Goal: Communication & Community: Participate in discussion

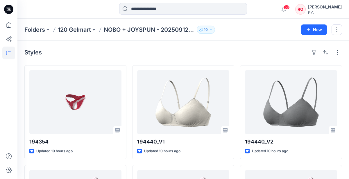
scroll to position [627, 0]
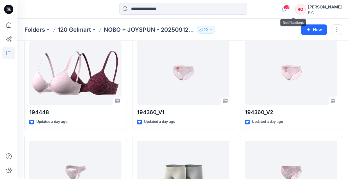
click at [288, 10] on icon "button" at bounding box center [283, 9] width 11 height 12
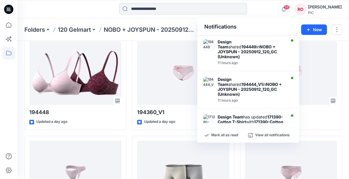
click at [289, 11] on icon "button" at bounding box center [283, 9] width 11 height 12
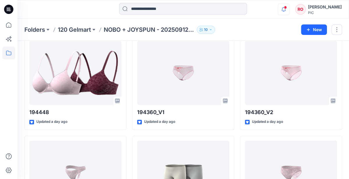
click at [289, 11] on icon "button" at bounding box center [283, 9] width 11 height 12
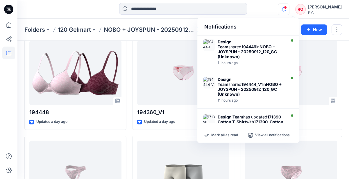
click at [289, 11] on icon "button" at bounding box center [283, 9] width 11 height 12
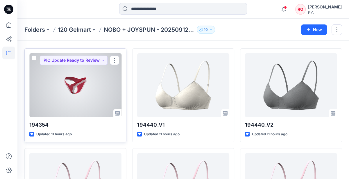
scroll to position [19, 0]
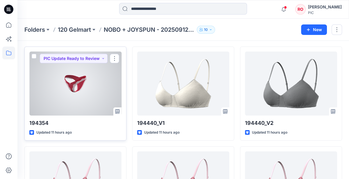
click at [98, 98] on div at bounding box center [75, 83] width 92 height 64
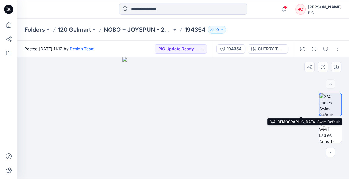
click at [328, 109] on img at bounding box center [330, 104] width 22 height 22
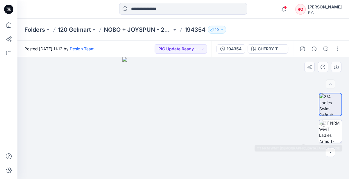
click at [327, 134] on img at bounding box center [330, 131] width 23 height 23
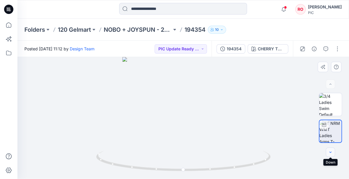
click at [330, 152] on icon "button" at bounding box center [330, 152] width 5 height 5
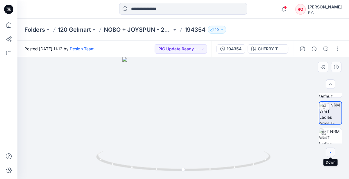
click at [333, 155] on button "button" at bounding box center [330, 151] width 9 height 9
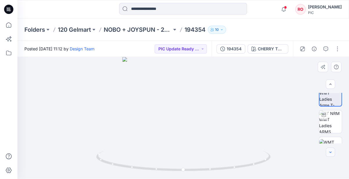
click at [333, 155] on button "button" at bounding box center [330, 151] width 9 height 9
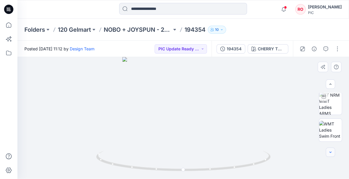
click at [333, 155] on button "button" at bounding box center [330, 151] width 9 height 9
click at [329, 85] on icon "button" at bounding box center [330, 84] width 5 height 5
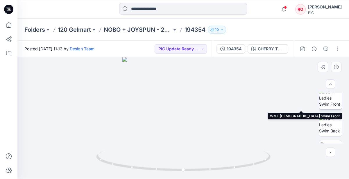
scroll to position [89, 0]
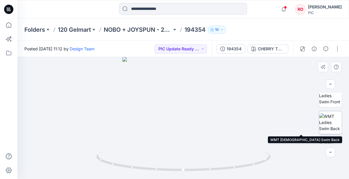
click at [326, 126] on img at bounding box center [330, 122] width 23 height 18
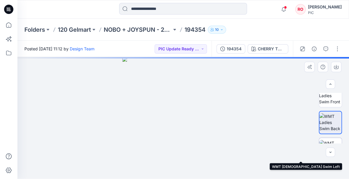
click at [327, 140] on img at bounding box center [330, 149] width 23 height 18
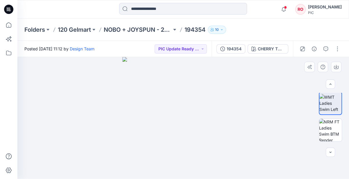
scroll to position [165, 0]
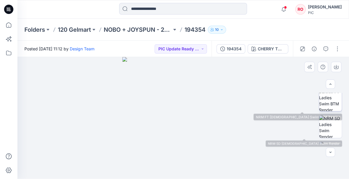
click at [326, 107] on img at bounding box center [330, 99] width 23 height 23
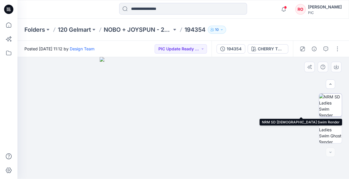
scroll to position [0, 0]
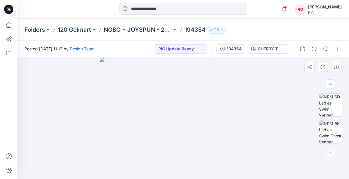
click at [209, 109] on img at bounding box center [183, 118] width 167 height 122
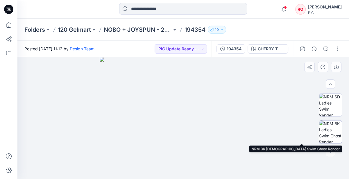
click at [331, 126] on img at bounding box center [330, 131] width 23 height 23
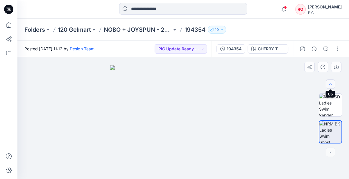
click at [328, 86] on button "button" at bounding box center [330, 83] width 9 height 9
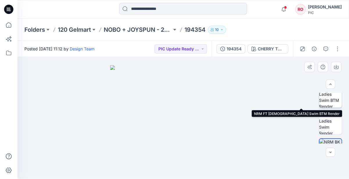
click at [330, 105] on img at bounding box center [330, 96] width 23 height 23
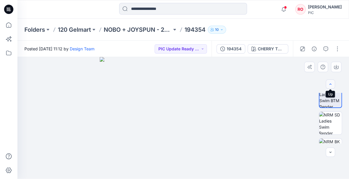
click at [327, 85] on button "button" at bounding box center [330, 83] width 9 height 9
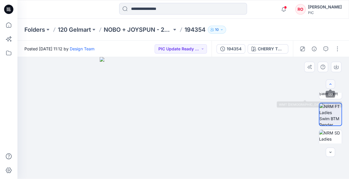
click at [328, 82] on icon "button" at bounding box center [330, 84] width 5 height 5
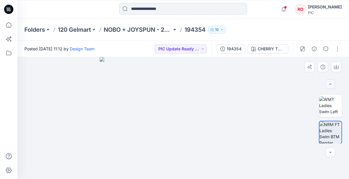
click at [328, 82] on icon "button" at bounding box center [330, 84] width 5 height 5
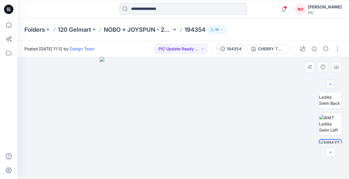
click at [328, 82] on icon "button" at bounding box center [330, 84] width 5 height 5
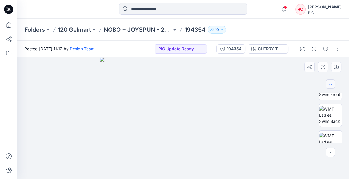
click at [328, 82] on icon "button" at bounding box center [330, 84] width 5 height 5
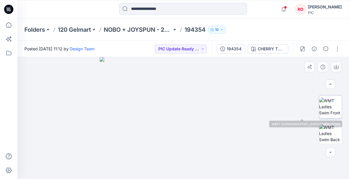
click at [333, 113] on img at bounding box center [330, 106] width 23 height 18
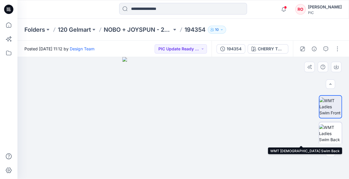
click at [332, 127] on img at bounding box center [330, 133] width 23 height 18
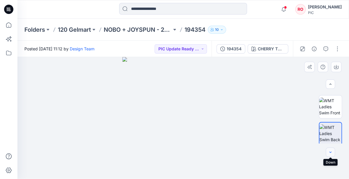
scroll to position [0, 0]
click at [328, 152] on icon "button" at bounding box center [330, 152] width 5 height 5
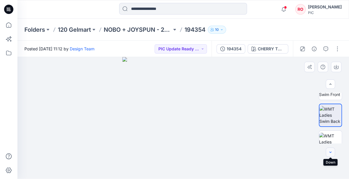
click at [329, 151] on icon "button" at bounding box center [330, 152] width 5 height 5
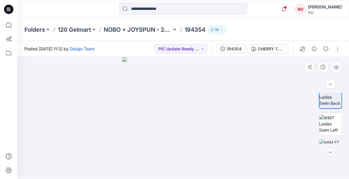
click at [329, 151] on icon "button" at bounding box center [330, 152] width 5 height 5
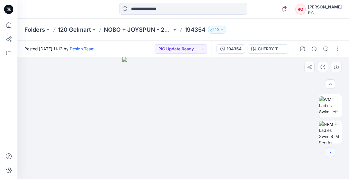
click at [329, 151] on icon "button" at bounding box center [330, 152] width 5 height 5
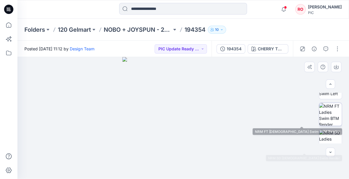
click at [325, 119] on img at bounding box center [330, 114] width 23 height 23
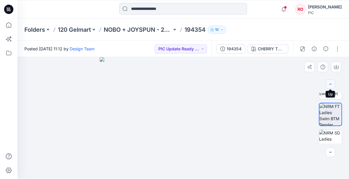
click at [333, 83] on icon "button" at bounding box center [330, 84] width 5 height 5
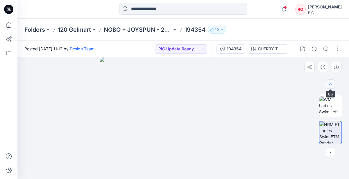
click at [333, 83] on icon "button" at bounding box center [330, 84] width 5 height 5
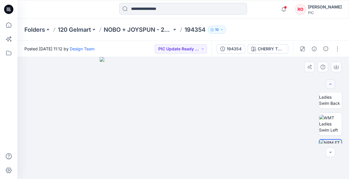
click at [333, 83] on icon "button" at bounding box center [330, 84] width 5 height 5
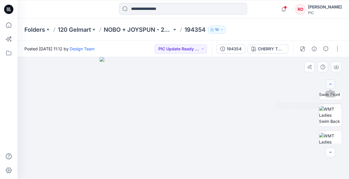
click at [329, 85] on icon "button" at bounding box center [330, 84] width 5 height 5
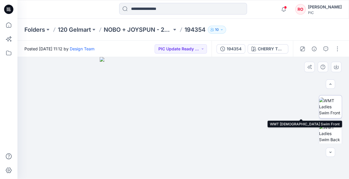
click at [329, 105] on img at bounding box center [330, 106] width 23 height 18
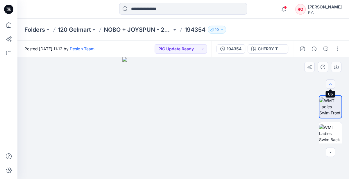
click at [332, 83] on icon "button" at bounding box center [330, 84] width 5 height 5
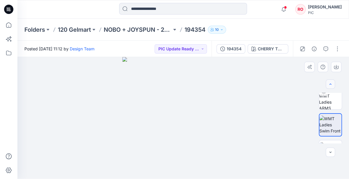
click at [332, 83] on icon "button" at bounding box center [330, 84] width 5 height 5
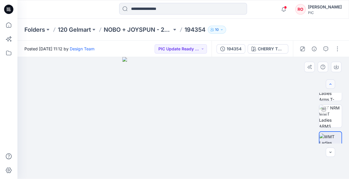
click at [332, 83] on icon "button" at bounding box center [330, 84] width 5 height 5
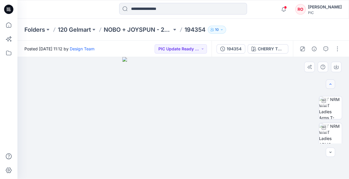
click at [332, 83] on icon "button" at bounding box center [330, 84] width 5 height 5
click at [329, 88] on div at bounding box center [330, 83] width 9 height 9
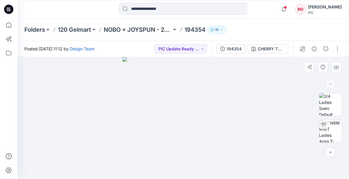
click at [329, 87] on div at bounding box center [330, 83] width 9 height 9
click at [329, 84] on div at bounding box center [330, 83] width 9 height 9
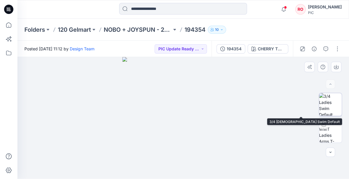
click at [332, 109] on img at bounding box center [330, 104] width 23 height 23
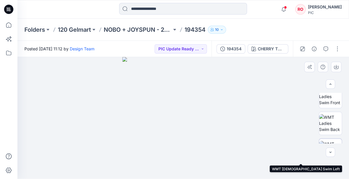
scroll to position [87, 0]
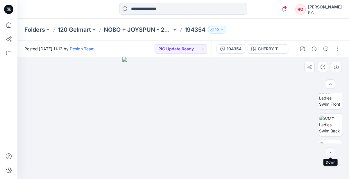
click at [331, 152] on icon "button" at bounding box center [330, 152] width 5 height 5
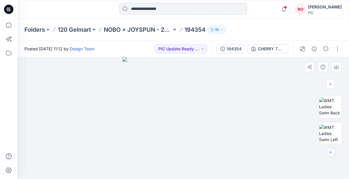
click at [331, 152] on icon "button" at bounding box center [330, 152] width 5 height 5
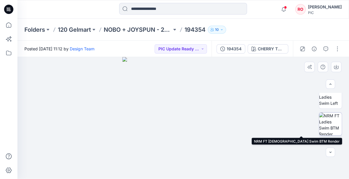
click at [330, 127] on img at bounding box center [330, 124] width 23 height 23
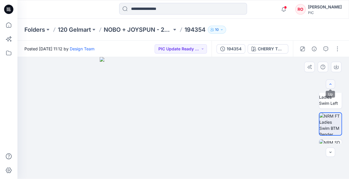
click at [329, 83] on icon "button" at bounding box center [330, 84] width 5 height 5
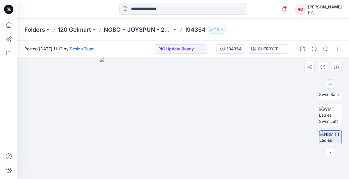
click at [329, 83] on icon "button" at bounding box center [330, 84] width 5 height 5
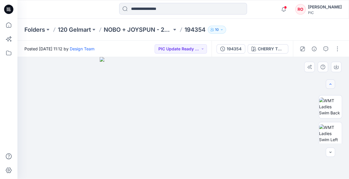
click at [329, 83] on icon "button" at bounding box center [330, 84] width 5 height 5
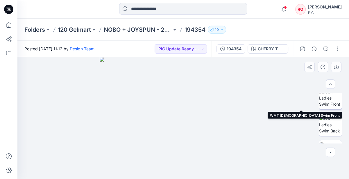
click at [329, 104] on img at bounding box center [330, 98] width 23 height 18
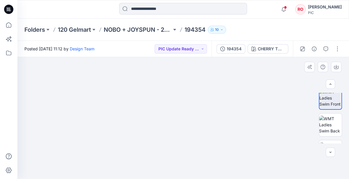
drag, startPoint x: 204, startPoint y: 153, endPoint x: 198, endPoint y: 106, distance: 47.3
click at [198, 106] on img at bounding box center [183, 62] width 247 height 231
drag, startPoint x: 198, startPoint y: 106, endPoint x: 197, endPoint y: 84, distance: 22.7
click at [197, 84] on img at bounding box center [183, 54] width 247 height 247
drag, startPoint x: 198, startPoint y: 101, endPoint x: 191, endPoint y: 125, distance: 25.0
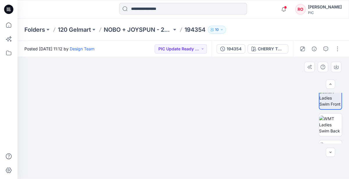
click at [191, 125] on img at bounding box center [178, 2] width 378 height 352
click at [326, 51] on button "button" at bounding box center [325, 48] width 9 height 9
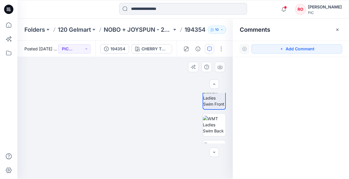
click at [70, 112] on img at bounding box center [103, 1] width 378 height 353
click at [266, 51] on button "Add Comment" at bounding box center [296, 48] width 91 height 9
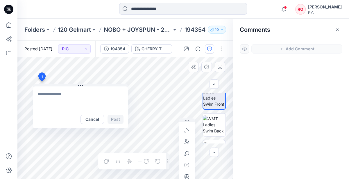
click at [42, 81] on div "1 Cancel Post Layer 1" at bounding box center [124, 118] width 215 height 122
type textarea "*"
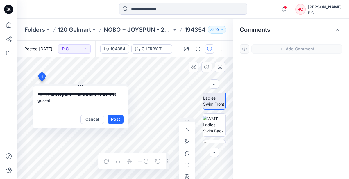
click at [117, 94] on textarea "**********" at bounding box center [80, 97] width 95 height 23
drag, startPoint x: 72, startPoint y: 93, endPoint x: 88, endPoint y: 101, distance: 17.3
click at [88, 101] on textarea "**********" at bounding box center [80, 97] width 95 height 23
click at [36, 96] on textarea "**********" at bounding box center [80, 97] width 95 height 23
click at [149, 110] on div "**********" at bounding box center [124, 118] width 215 height 122
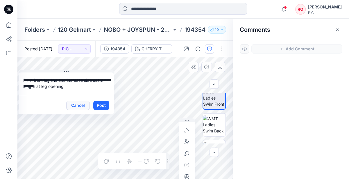
drag, startPoint x: 111, startPoint y: 120, endPoint x: 80, endPoint y: 111, distance: 32.3
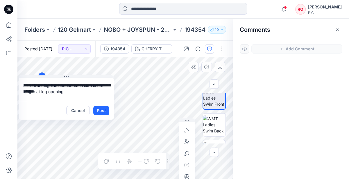
click at [69, 90] on textarea "**********" at bounding box center [66, 89] width 95 height 23
click at [24, 84] on textarea "**********" at bounding box center [66, 89] width 95 height 23
type textarea "**********"
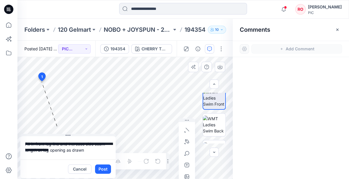
drag, startPoint x: 30, startPoint y: 77, endPoint x: 32, endPoint y: 136, distance: 59.3
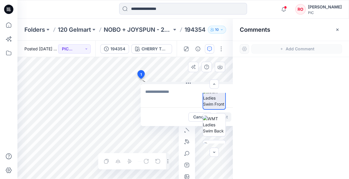
drag, startPoint x: 42, startPoint y: 77, endPoint x: 140, endPoint y: 74, distance: 97.7
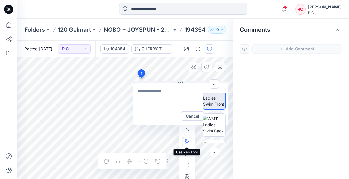
click at [184, 144] on button "button" at bounding box center [186, 141] width 9 height 9
click at [91, 144] on icon "Layer 1" at bounding box center [124, 118] width 215 height 122
drag, startPoint x: 46, startPoint y: 90, endPoint x: 29, endPoint y: 79, distance: 19.6
click at [29, 79] on icon "Layer 1" at bounding box center [124, 118] width 215 height 122
click at [45, 89] on circle at bounding box center [45, 89] width 3 height 3
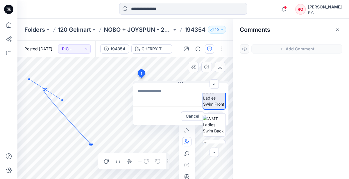
click at [159, 161] on div at bounding box center [152, 160] width 21 height 9
click at [157, 160] on div at bounding box center [152, 160] width 21 height 9
click at [91, 144] on icon at bounding box center [91, 144] width 0 height 0
click at [190, 132] on button "button" at bounding box center [186, 129] width 9 height 9
click at [185, 134] on button "button" at bounding box center [186, 129] width 9 height 9
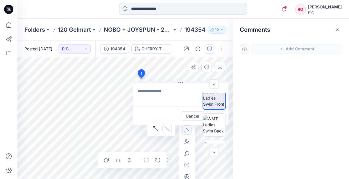
click at [185, 134] on button "button" at bounding box center [186, 129] width 9 height 9
click at [141, 76] on icon at bounding box center [141, 73] width 7 height 8
click at [149, 95] on textarea at bounding box center [180, 94] width 95 height 23
click at [140, 74] on icon at bounding box center [141, 73] width 7 height 8
click at [189, 117] on button "Cancel" at bounding box center [193, 115] width 24 height 9
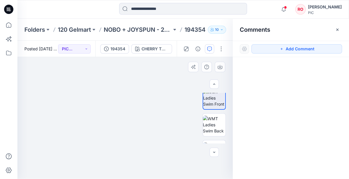
click at [115, 75] on img at bounding box center [103, 1] width 378 height 353
click at [206, 49] on button "button" at bounding box center [209, 48] width 9 height 9
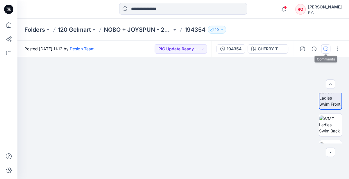
click at [324, 48] on icon "button" at bounding box center [326, 49] width 5 height 5
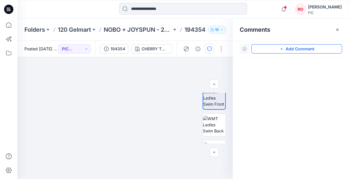
click at [288, 49] on button "Add Comment" at bounding box center [296, 48] width 91 height 9
click at [163, 81] on div "1" at bounding box center [124, 118] width 215 height 122
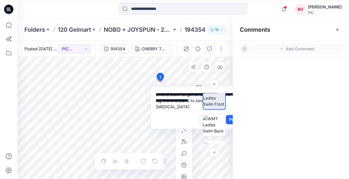
scroll to position [0, 0]
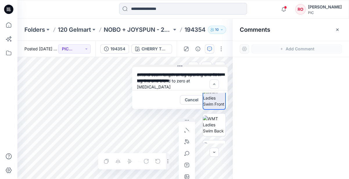
drag, startPoint x: 184, startPoint y: 86, endPoint x: 163, endPoint y: 67, distance: 29.2
click at [186, 139] on icon "button" at bounding box center [187, 141] width 4 height 4
click at [154, 139] on icon "button" at bounding box center [155, 141] width 5 height 5
click at [158, 161] on div at bounding box center [152, 160] width 21 height 9
click at [156, 158] on div at bounding box center [152, 160] width 21 height 9
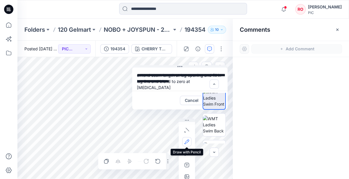
click at [186, 142] on icon "button" at bounding box center [187, 141] width 4 height 4
click at [187, 130] on icon "button" at bounding box center [187, 130] width 5 height 5
click at [186, 119] on icon "button" at bounding box center [187, 120] width 5 height 4
click at [187, 142] on icon "button" at bounding box center [187, 141] width 5 height 5
click at [45, 91] on icon "Layer 1" at bounding box center [124, 118] width 215 height 122
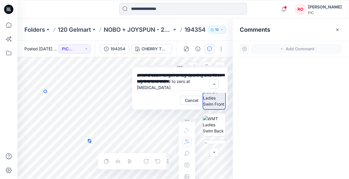
click at [90, 141] on icon "Layer 1" at bounding box center [124, 118] width 215 height 122
click at [189, 141] on button "button" at bounding box center [186, 141] width 9 height 9
click at [45, 90] on icon "Layer 1" at bounding box center [124, 118] width 215 height 122
drag, startPoint x: 90, startPoint y: 140, endPoint x: 92, endPoint y: 144, distance: 4.9
click at [92, 144] on icon "Layer 1" at bounding box center [124, 118] width 215 height 122
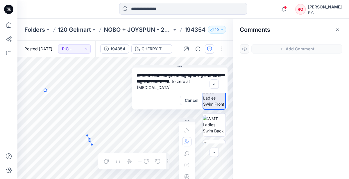
click at [190, 131] on div at bounding box center [186, 153] width 9 height 56
click at [46, 94] on icon "Layer 1" at bounding box center [124, 118] width 215 height 122
drag, startPoint x: 90, startPoint y: 140, endPoint x: 103, endPoint y: 153, distance: 18.9
click at [103, 153] on div "Layer 1" at bounding box center [124, 118] width 215 height 122
click at [96, 148] on g at bounding box center [71, 121] width 53 height 58
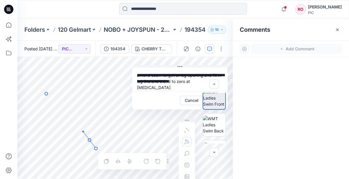
click at [96, 148] on circle at bounding box center [95, 148] width 3 height 3
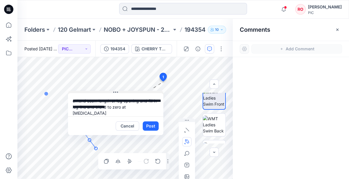
drag, startPoint x: 190, startPoint y: 67, endPoint x: 127, endPoint y: 94, distance: 68.6
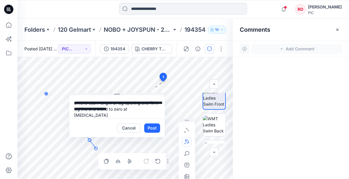
click at [75, 102] on textarea "**********" at bounding box center [116, 106] width 95 height 23
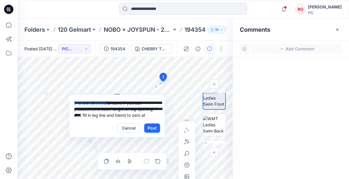
click at [100, 108] on textarea "**********" at bounding box center [116, 106] width 95 height 23
click at [110, 109] on textarea "**********" at bounding box center [116, 106] width 95 height 23
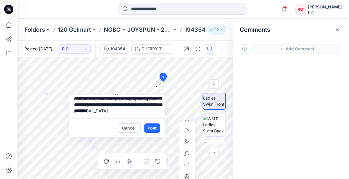
scroll to position [10, 0]
click at [108, 112] on textarea "**********" at bounding box center [116, 106] width 95 height 23
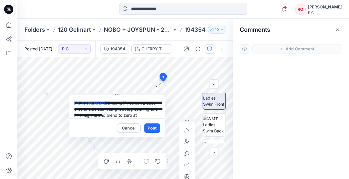
scroll to position [0, 0]
click at [103, 109] on textarea "**********" at bounding box center [116, 106] width 95 height 23
drag, startPoint x: 103, startPoint y: 169, endPoint x: 135, endPoint y: 109, distance: 68.0
click at [135, 109] on textarea "**********" at bounding box center [116, 106] width 95 height 23
type textarea "**********"
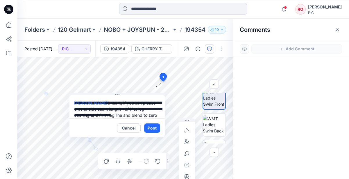
click at [156, 129] on button "Post" at bounding box center [152, 127] width 16 height 9
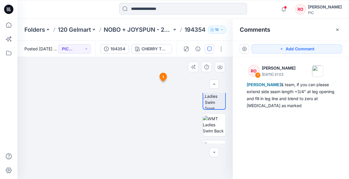
drag, startPoint x: 135, startPoint y: 109, endPoint x: 162, endPoint y: 77, distance: 41.5
click at [162, 77] on icon at bounding box center [163, 77] width 7 height 8
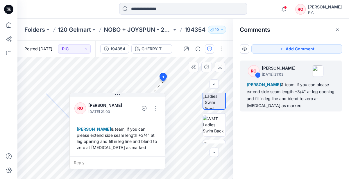
click at [162, 77] on icon at bounding box center [163, 77] width 7 height 8
click at [164, 78] on span "1" at bounding box center [163, 76] width 1 height 5
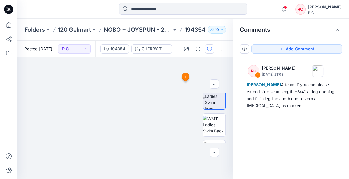
drag, startPoint x: 164, startPoint y: 78, endPoint x: 212, endPoint y: 50, distance: 55.2
click at [212, 50] on button "button" at bounding box center [209, 48] width 9 height 9
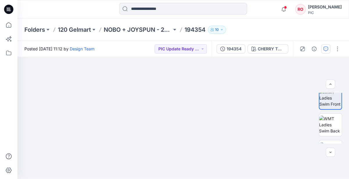
drag, startPoint x: 212, startPoint y: 50, endPoint x: 324, endPoint y: 48, distance: 112.8
click at [324, 48] on icon "button" at bounding box center [326, 49] width 5 height 5
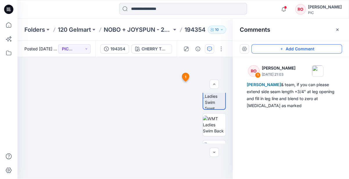
drag, startPoint x: 324, startPoint y: 48, endPoint x: 321, endPoint y: 49, distance: 3.3
click at [321, 49] on button "Add Comment" at bounding box center [296, 48] width 91 height 9
click at [173, 73] on div "2 1 RO Raquel Ortiz September 26, 2025 21:03 Poornima Perera & team, if you can…" at bounding box center [124, 118] width 215 height 122
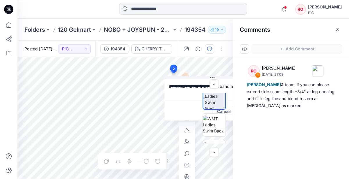
scroll to position [0, 27]
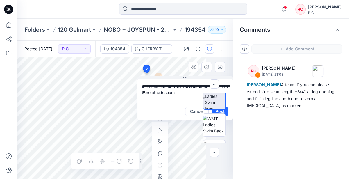
click at [164, 90] on textarea "**********" at bounding box center [185, 89] width 95 height 23
click at [172, 67] on div "**********" at bounding box center [124, 118] width 215 height 122
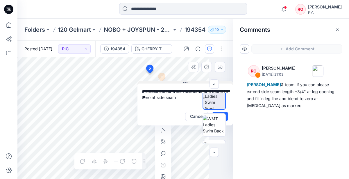
scroll to position [0, 24]
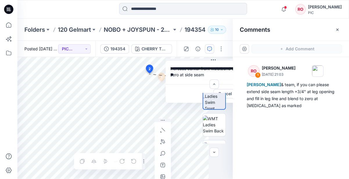
drag, startPoint x: 189, startPoint y: 77, endPoint x: 231, endPoint y: 39, distance: 57.2
click at [161, 143] on icon "button" at bounding box center [161, 141] width 3 height 3
click at [73, 71] on icon "Layer 1" at bounding box center [100, 118] width 215 height 122
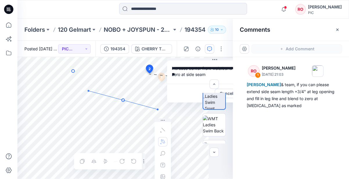
drag, startPoint x: 123, startPoint y: 100, endPoint x: 158, endPoint y: 109, distance: 35.8
click at [158, 109] on icon "Layer 1" at bounding box center [100, 118] width 215 height 122
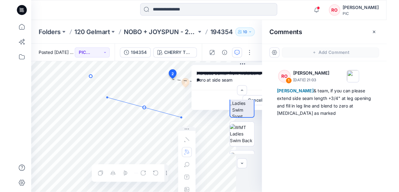
scroll to position [0, 0]
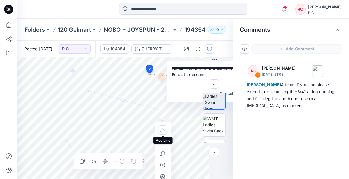
click at [165, 128] on icon "button" at bounding box center [162, 130] width 5 height 5
click at [73, 71] on icon at bounding box center [73, 71] width 0 height 0
click at [163, 139] on icon "button" at bounding box center [162, 141] width 5 height 5
click at [123, 100] on icon "Layer 1" at bounding box center [100, 118] width 215 height 122
drag, startPoint x: 74, startPoint y: 72, endPoint x: 53, endPoint y: 44, distance: 35.1
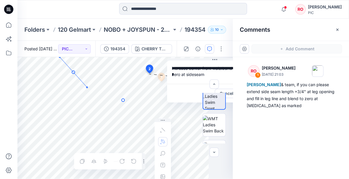
click at [53, 44] on div "**********" at bounding box center [183, 110] width 332 height 138
click at [163, 142] on icon "button" at bounding box center [163, 141] width 4 height 4
click at [73, 70] on icon "Layer 1" at bounding box center [100, 118] width 215 height 122
drag, startPoint x: 124, startPoint y: 101, endPoint x: 161, endPoint y: 106, distance: 37.8
click at [161, 106] on icon "Layer 1" at bounding box center [100, 118] width 215 height 122
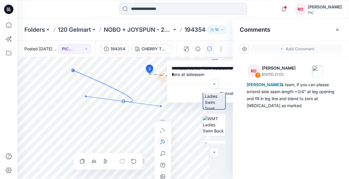
click at [124, 102] on circle at bounding box center [123, 101] width 3 height 3
click at [110, 74] on icon "Layer 1" at bounding box center [100, 118] width 215 height 122
click at [145, 97] on icon "Layer 1" at bounding box center [100, 118] width 215 height 122
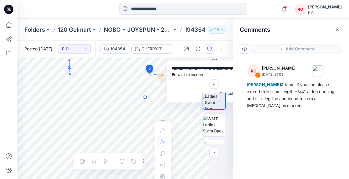
drag, startPoint x: 70, startPoint y: 67, endPoint x: 69, endPoint y: 60, distance: 7.0
click at [69, 60] on g at bounding box center [107, 79] width 78 height 39
click at [70, 67] on circle at bounding box center [69, 67] width 3 height 3
click at [145, 97] on icon at bounding box center [145, 97] width 0 height 0
click at [90, 89] on icon "Layer 1" at bounding box center [100, 118] width 215 height 122
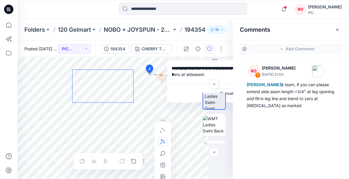
click at [73, 70] on icon at bounding box center [73, 70] width 0 height 0
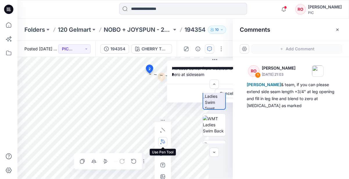
click at [164, 143] on icon "button" at bounding box center [163, 141] width 4 height 4
click at [135, 141] on button "button" at bounding box center [131, 141] width 9 height 9
click at [134, 160] on icon "button" at bounding box center [133, 161] width 5 height 5
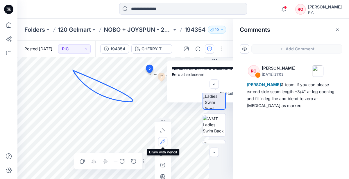
click at [164, 141] on icon "button" at bounding box center [162, 141] width 5 height 5
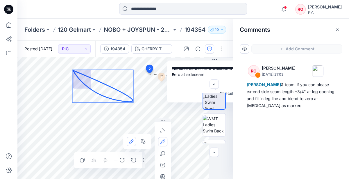
drag, startPoint x: 74, startPoint y: 70, endPoint x: 100, endPoint y: 93, distance: 35.0
click at [100, 93] on icon "Layer 1" at bounding box center [100, 118] width 215 height 122
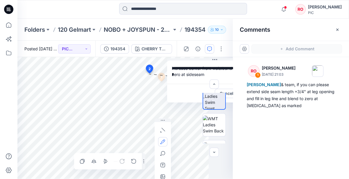
click at [79, 78] on icon "Layer 1" at bounding box center [100, 118] width 215 height 122
click at [162, 141] on icon "button" at bounding box center [163, 141] width 4 height 4
click at [191, 73] on textarea "**********" at bounding box center [214, 71] width 95 height 23
click at [208, 70] on textarea "**********" at bounding box center [214, 71] width 95 height 23
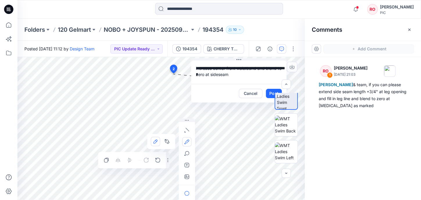
click at [235, 74] on textarea "**********" at bounding box center [238, 71] width 95 height 23
click at [257, 69] on textarea "**********" at bounding box center [238, 71] width 95 height 23
click at [248, 74] on textarea "**********" at bounding box center [238, 71] width 95 height 23
type textarea "**********"
click at [272, 94] on div at bounding box center [286, 129] width 37 height 72
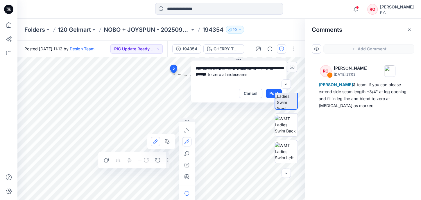
click at [271, 94] on div at bounding box center [286, 129] width 37 height 72
click at [267, 90] on button "Post" at bounding box center [274, 93] width 16 height 9
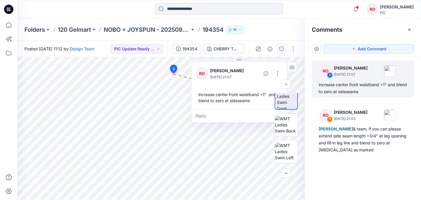
click at [175, 68] on div "2 RO Raquel Ortiz September 26, 2025 21:07 increase center front waistband +1" …" at bounding box center [174, 70] width 10 height 11
click at [175, 71] on icon at bounding box center [173, 69] width 7 height 8
click at [172, 69] on icon at bounding box center [173, 69] width 7 height 8
click at [175, 67] on icon at bounding box center [173, 69] width 7 height 8
click at [285, 153] on img at bounding box center [286, 151] width 23 height 18
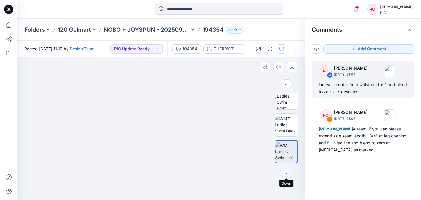
click at [284, 172] on icon "button" at bounding box center [286, 173] width 5 height 5
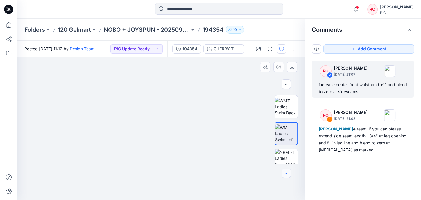
click at [284, 172] on icon "button" at bounding box center [286, 173] width 5 height 5
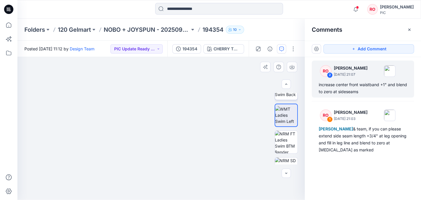
click at [287, 95] on img at bounding box center [286, 88] width 23 height 18
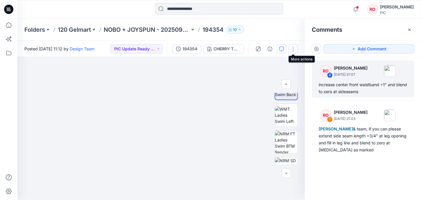
click at [293, 50] on button "button" at bounding box center [293, 48] width 9 height 9
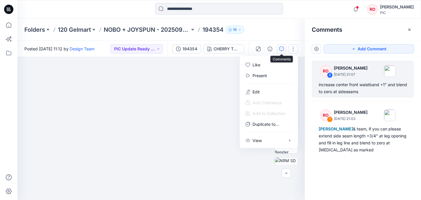
click at [292, 49] on button "button" at bounding box center [293, 48] width 9 height 9
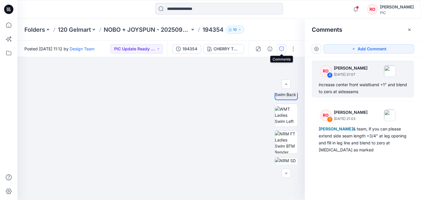
click at [280, 47] on icon "button" at bounding box center [281, 49] width 5 height 5
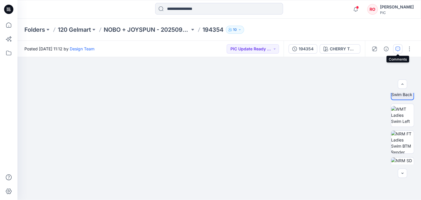
click at [349, 48] on icon "button" at bounding box center [398, 49] width 5 height 5
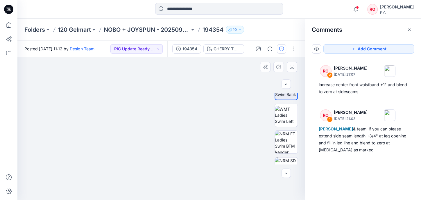
click at [224, 98] on img at bounding box center [161, 22] width 378 height 356
click at [349, 49] on icon "button" at bounding box center [353, 49] width 5 height 5
click at [215, 91] on div "3" at bounding box center [161, 128] width 288 height 143
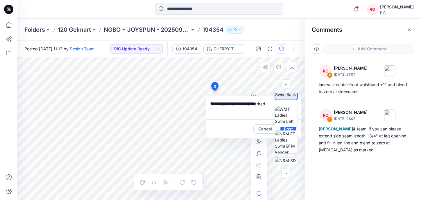
scroll to position [0, 0]
type textarea "**********"
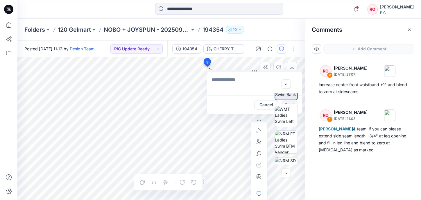
drag, startPoint x: 215, startPoint y: 84, endPoint x: 210, endPoint y: 62, distance: 22.4
click at [215, 80] on textarea at bounding box center [252, 83] width 95 height 23
type textarea "*"
drag, startPoint x: 221, startPoint y: 79, endPoint x: 224, endPoint y: 81, distance: 4.0
click at [250, 79] on textarea "**********" at bounding box center [252, 83] width 95 height 23
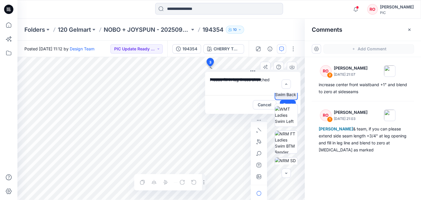
click at [234, 79] on textarea "**********" at bounding box center [252, 83] width 95 height 23
type textarea "**********"
click at [260, 140] on icon "button" at bounding box center [259, 141] width 5 height 5
click at [226, 142] on icon "button" at bounding box center [228, 141] width 4 height 4
click at [191, 178] on div at bounding box center [188, 181] width 21 height 9
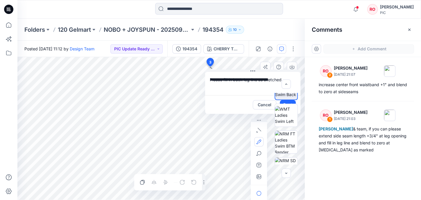
click at [192, 178] on div at bounding box center [188, 181] width 21 height 9
click at [258, 143] on icon "button" at bounding box center [260, 141] width 4 height 4
click at [262, 123] on div at bounding box center [259, 179] width 16 height 123
click at [258, 128] on icon "button" at bounding box center [259, 129] width 3 height 3
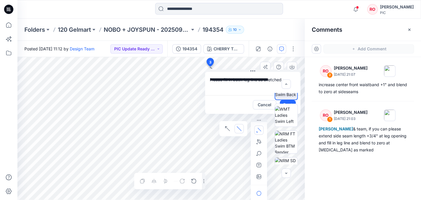
click at [285, 102] on div at bounding box center [286, 129] width 23 height 72
click at [196, 74] on div "**********" at bounding box center [161, 128] width 288 height 143
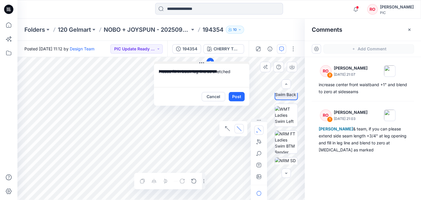
drag, startPoint x: 253, startPoint y: 71, endPoint x: 202, endPoint y: 63, distance: 51.8
click at [235, 95] on button "Post" at bounding box center [237, 96] width 16 height 9
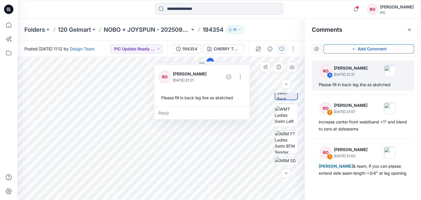
click at [203, 97] on div "Please fill in back leg line as sketched" at bounding box center [202, 97] width 86 height 11
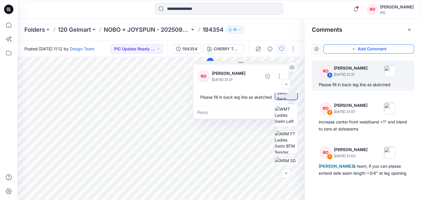
drag, startPoint x: 199, startPoint y: 64, endPoint x: 238, endPoint y: 63, distance: 39.0
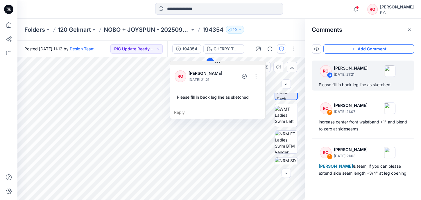
drag, startPoint x: 240, startPoint y: 64, endPoint x: 209, endPoint y: 63, distance: 30.5
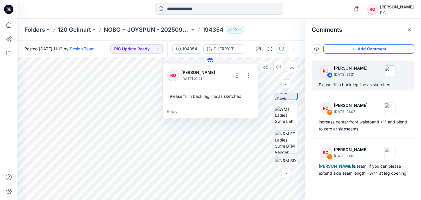
click at [189, 94] on div "Please fill in back leg line as sketched" at bounding box center [210, 96] width 86 height 11
click at [192, 97] on div "Please fill in back leg line as sketched" at bounding box center [210, 96] width 86 height 11
click at [250, 75] on button "button" at bounding box center [248, 75] width 9 height 9
click at [244, 87] on p "Edit comment" at bounding box center [250, 89] width 26 height 6
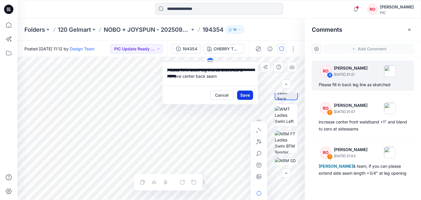
type textarea "**********"
click at [245, 94] on button "Save" at bounding box center [245, 94] width 16 height 9
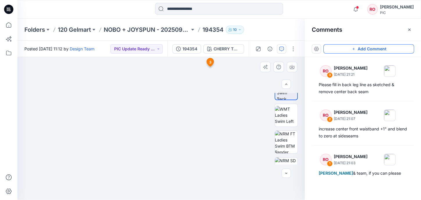
click at [170, 120] on img at bounding box center [161, 22] width 378 height 356
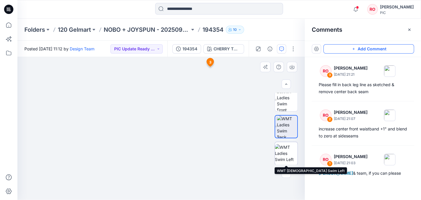
scroll to position [67, 0]
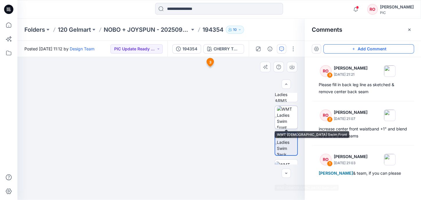
click at [280, 116] on img at bounding box center [287, 117] width 21 height 23
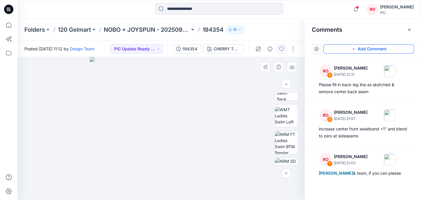
scroll to position [155, 0]
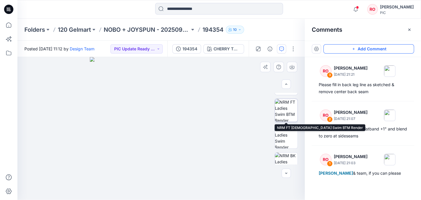
click at [286, 113] on img at bounding box center [286, 110] width 23 height 23
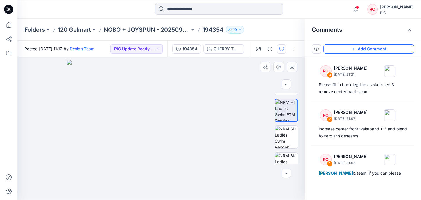
click at [159, 97] on img at bounding box center [161, 130] width 188 height 140
click at [290, 136] on img at bounding box center [286, 137] width 23 height 23
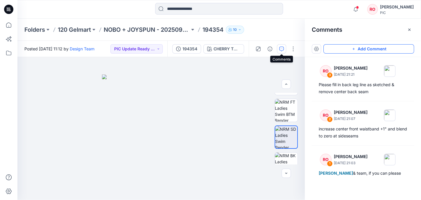
click at [281, 48] on icon "button" at bounding box center [281, 49] width 5 height 5
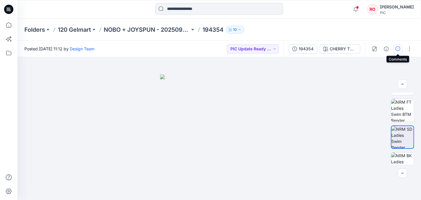
click at [349, 49] on icon "button" at bounding box center [398, 49] width 5 height 5
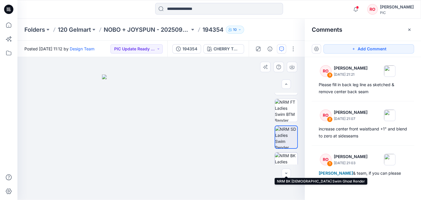
click at [283, 159] on img at bounding box center [286, 163] width 23 height 23
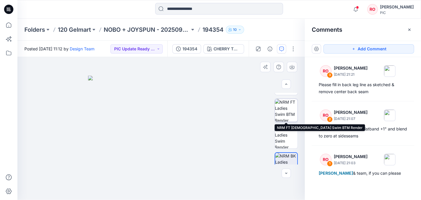
click at [283, 107] on img at bounding box center [286, 110] width 23 height 23
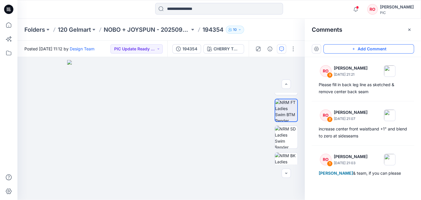
click at [333, 45] on button "Add Comment" at bounding box center [369, 48] width 91 height 9
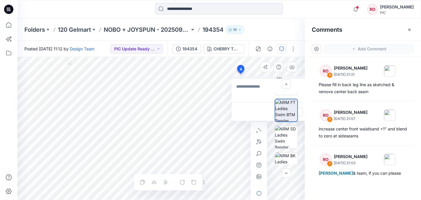
click at [240, 74] on div "4 Cancel Post Layer 1" at bounding box center [161, 128] width 288 height 143
type textarea "*"
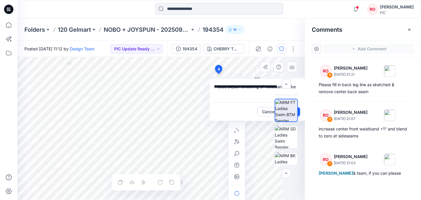
drag, startPoint x: 240, startPoint y: 79, endPoint x: 250, endPoint y: 80, distance: 10.5
click at [250, 80] on textarea "**********" at bounding box center [257, 90] width 95 height 23
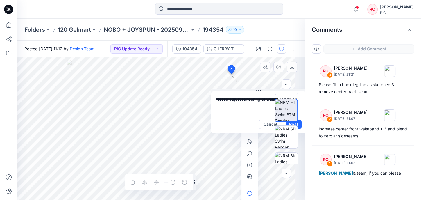
scroll to position [0, 0]
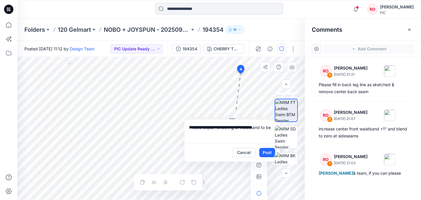
drag, startPoint x: 252, startPoint y: 78, endPoint x: 205, endPoint y: 118, distance: 62.1
click at [265, 127] on textarea "**********" at bounding box center [231, 130] width 95 height 23
drag, startPoint x: 265, startPoint y: 127, endPoint x: 278, endPoint y: 126, distance: 13.2
click at [278, 126] on div "**********" at bounding box center [161, 128] width 288 height 143
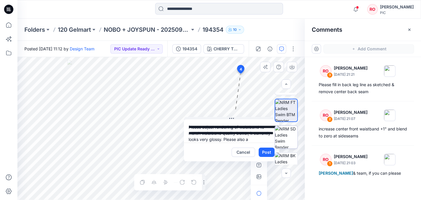
scroll to position [5, 0]
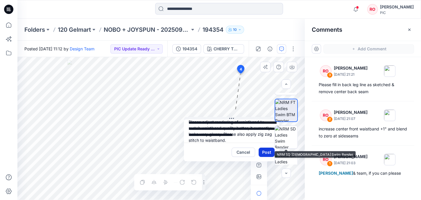
type textarea "**********"
click at [267, 153] on button "Post" at bounding box center [267, 151] width 16 height 9
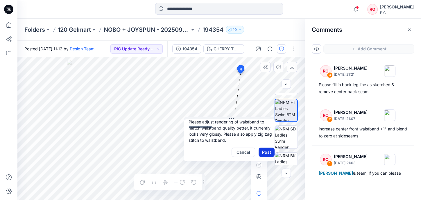
scroll to position [0, 0]
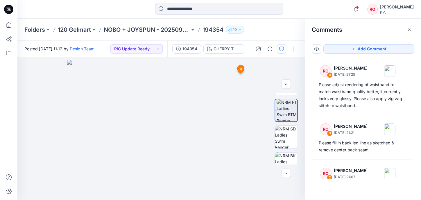
click at [333, 44] on div "Add Comment" at bounding box center [363, 49] width 116 height 16
click at [338, 50] on button "Add Comment" at bounding box center [369, 48] width 91 height 9
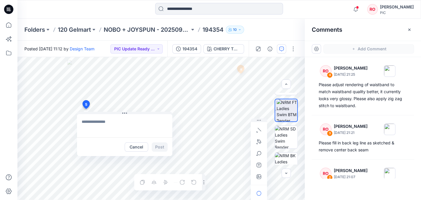
click at [86, 109] on div "5 Cancel Post 4 RO Raquel Ortiz September 26, 2025 21:25 Please adjust renderin…" at bounding box center [161, 128] width 288 height 143
type textarea "*"
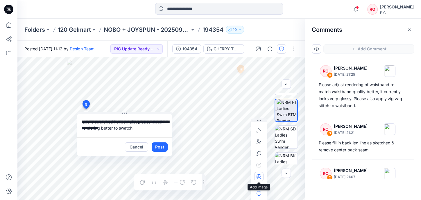
type textarea "**********"
click at [260, 176] on icon "button" at bounding box center [259, 176] width 5 height 5
type input"] "**********"
click at [156, 148] on button "Post" at bounding box center [160, 146] width 16 height 9
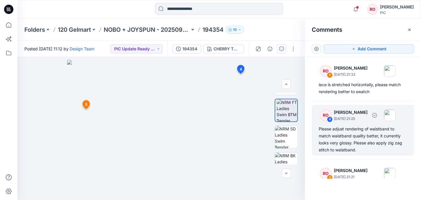
click at [342, 144] on div "Please adjust rendering of waistband to match waistband quality better, it curr…" at bounding box center [363, 139] width 88 height 28
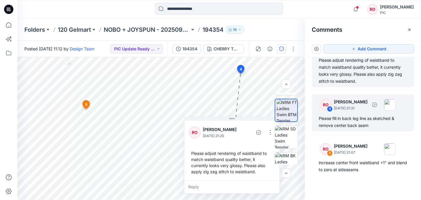
click at [343, 128] on div "Please fill in back leg line as sketched & remove center back seam" at bounding box center [363, 122] width 88 height 14
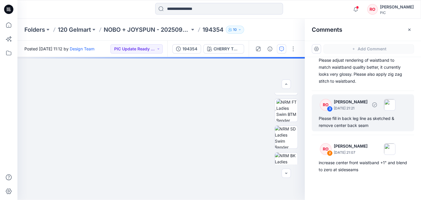
scroll to position [69, 0]
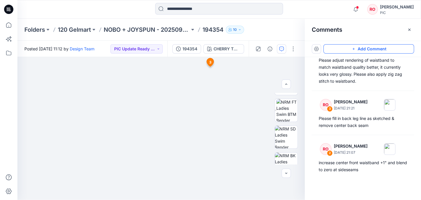
click at [337, 48] on button "Add Comment" at bounding box center [369, 48] width 91 height 9
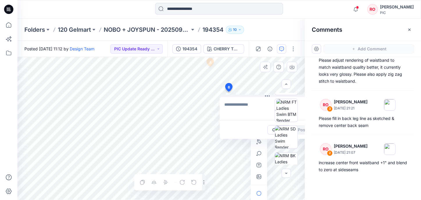
click at [229, 92] on div "6 Cancel Post 3 RO Raquel Ortiz September 26, 2025 21:21 Please fill in back le…" at bounding box center [161, 128] width 288 height 143
type textarea "*"
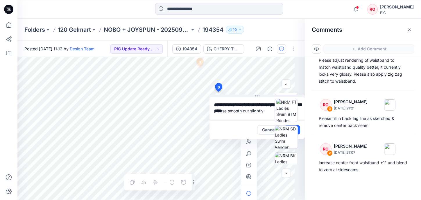
click at [238, 110] on textarea "**********" at bounding box center [257, 108] width 95 height 23
click at [225, 84] on div "**********" at bounding box center [161, 128] width 288 height 143
type textarea "**********"
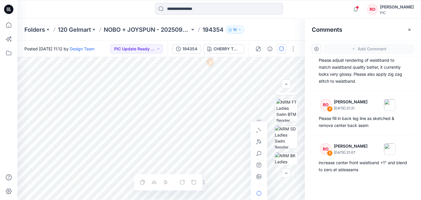
scroll to position [0, 0]
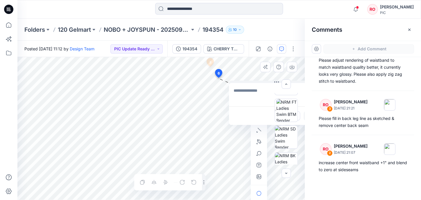
drag, startPoint x: 218, startPoint y: 86, endPoint x: 215, endPoint y: 72, distance: 13.9
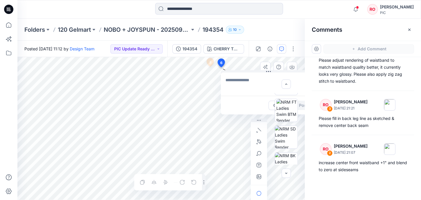
drag, startPoint x: 215, startPoint y: 72, endPoint x: 221, endPoint y: 63, distance: 11.2
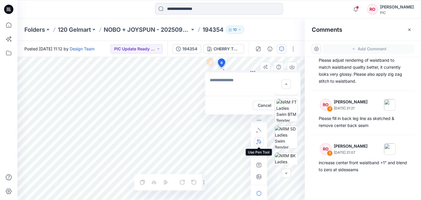
click at [258, 145] on button "button" at bounding box center [258, 141] width 9 height 9
click at [228, 141] on icon "button" at bounding box center [227, 141] width 5 height 5
click at [258, 141] on icon "button" at bounding box center [259, 141] width 5 height 5
click at [260, 144] on icon "button" at bounding box center [259, 141] width 5 height 5
click at [258, 142] on icon "button" at bounding box center [259, 141] width 5 height 5
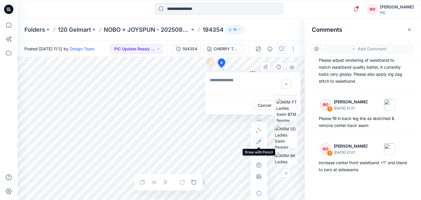
click at [260, 141] on icon "button" at bounding box center [259, 141] width 5 height 5
click at [238, 141] on icon "button" at bounding box center [239, 141] width 5 height 5
click at [138, 100] on div "Layer 1" at bounding box center [161, 128] width 288 height 142
click at [140, 101] on icon "Layer 1" at bounding box center [161, 128] width 288 height 142
drag, startPoint x: 159, startPoint y: 105, endPoint x: 163, endPoint y: 106, distance: 4.1
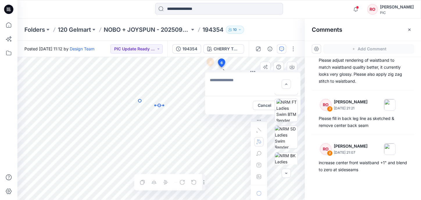
click at [163, 106] on icon "Layer 1" at bounding box center [161, 128] width 288 height 142
click at [149, 123] on icon "Layer 1" at bounding box center [161, 128] width 288 height 142
click at [153, 103] on div "Layer 1" at bounding box center [161, 128] width 288 height 142
click at [151, 104] on div "Layer 1" at bounding box center [161, 128] width 288 height 142
drag, startPoint x: 151, startPoint y: 104, endPoint x: 149, endPoint y: 93, distance: 10.8
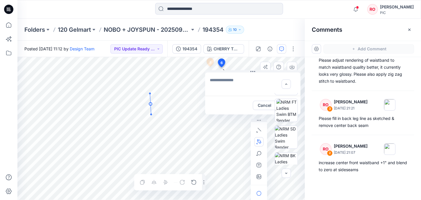
click at [149, 93] on icon "Layer 1" at bounding box center [161, 128] width 288 height 142
click at [214, 148] on icon "Layer 1" at bounding box center [161, 128] width 288 height 142
click at [194, 133] on icon "Layer 1" at bounding box center [161, 128] width 288 height 142
click at [259, 139] on button "button" at bounding box center [258, 141] width 9 height 9
click at [264, 128] on div at bounding box center [259, 179] width 16 height 123
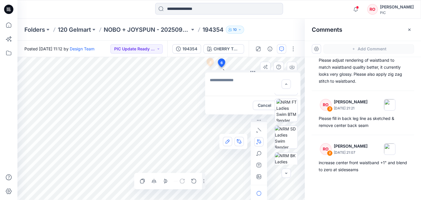
click at [223, 142] on button "button" at bounding box center [227, 141] width 9 height 9
click at [140, 101] on icon at bounding box center [140, 101] width 0 height 0
click at [156, 108] on icon "Layer 1" at bounding box center [161, 128] width 288 height 142
click at [167, 116] on div "Layer 1" at bounding box center [161, 128] width 288 height 142
click at [167, 116] on icon "Layer 1" at bounding box center [161, 128] width 288 height 142
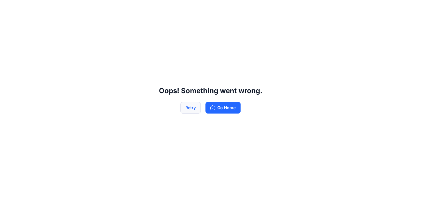
click at [190, 108] on button "Retry" at bounding box center [191, 108] width 20 height 12
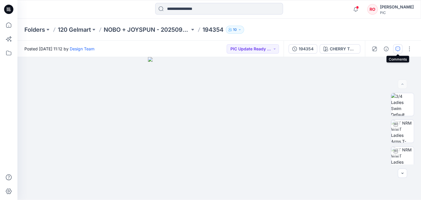
click at [349, 46] on button "button" at bounding box center [397, 48] width 9 height 9
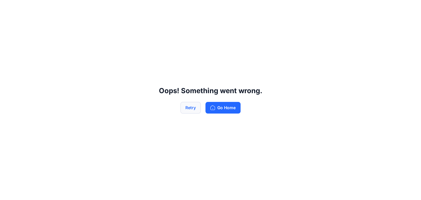
click at [190, 102] on button "Retry" at bounding box center [191, 108] width 20 height 12
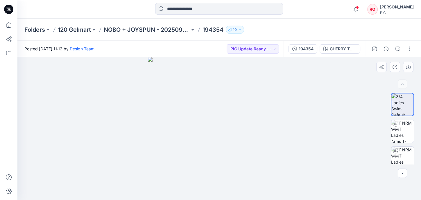
click at [398, 174] on div at bounding box center [219, 128] width 404 height 142
click at [402, 173] on icon "button" at bounding box center [402, 173] width 5 height 5
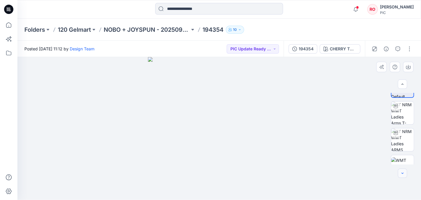
click at [402, 173] on icon "button" at bounding box center [402, 173] width 5 height 5
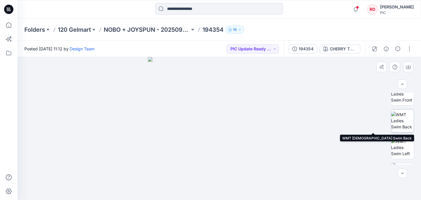
click at [399, 123] on img at bounding box center [402, 120] width 23 height 18
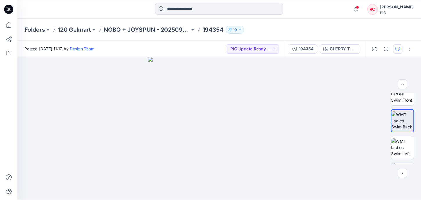
click at [397, 46] on button "button" at bounding box center [397, 48] width 9 height 9
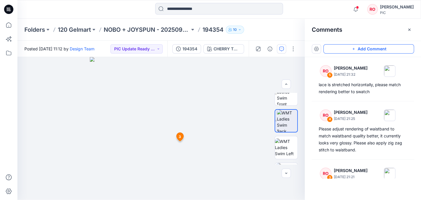
click at [367, 49] on button "Add Comment" at bounding box center [369, 48] width 91 height 9
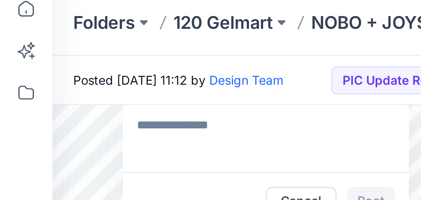
click at [50, 57] on div "6 Cancel Post 3 RO Raquel Ortiz September 26, 2025 21:21 Please fill in back le…" at bounding box center [161, 128] width 288 height 143
click at [42, 56] on textarea at bounding box center [88, 67] width 95 height 23
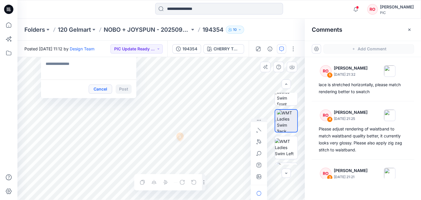
click at [106, 89] on button "Cancel" at bounding box center [101, 88] width 24 height 9
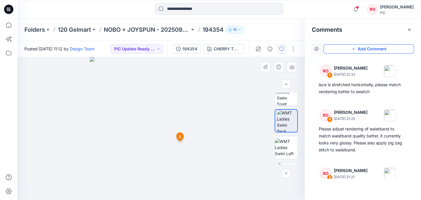
click at [330, 51] on button "Add Comment" at bounding box center [369, 48] width 91 height 9
click at [183, 155] on div "6 3 RO Raquel Ortiz September 26, 2025 21:21 Please fill in back leg line as sk…" at bounding box center [161, 128] width 288 height 143
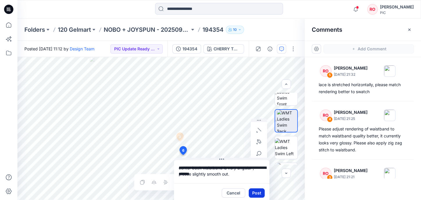
type textarea "**********"
click at [256, 192] on button "Post" at bounding box center [257, 192] width 16 height 9
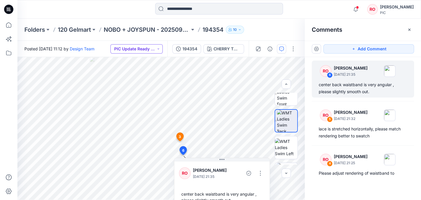
click at [152, 50] on button "PIC Update Ready to Review" at bounding box center [136, 48] width 52 height 9
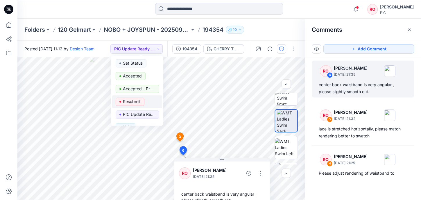
scroll to position [10, 0]
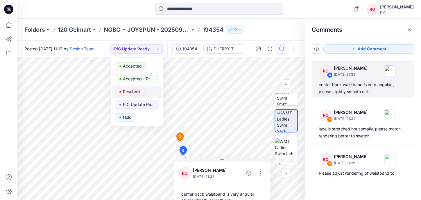
click at [134, 91] on p "Resubmit" at bounding box center [132, 92] width 18 height 8
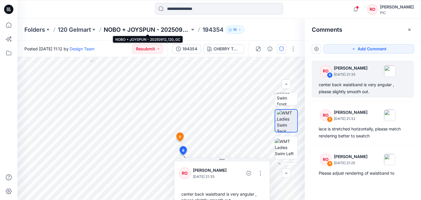
click at [171, 28] on p "NOBO + JOYSPUN - 20250912_120_GC" at bounding box center [147, 30] width 86 height 8
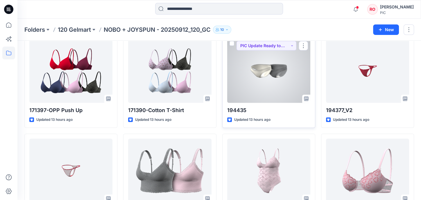
scroll to position [323, 0]
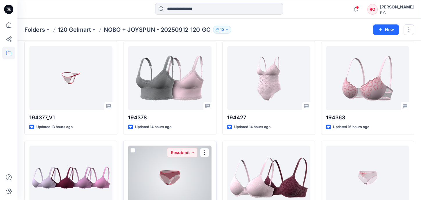
click at [179, 172] on div at bounding box center [169, 177] width 83 height 64
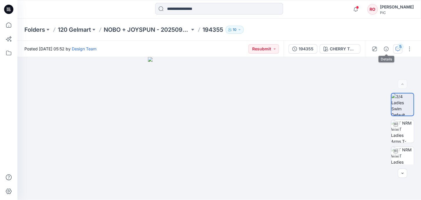
click at [396, 49] on icon "button" at bounding box center [398, 49] width 5 height 5
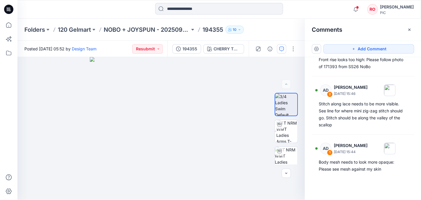
scroll to position [99, 0]
click at [177, 33] on p "NOBO + JOYSPUN - 20250912_120_GC" at bounding box center [147, 30] width 86 height 8
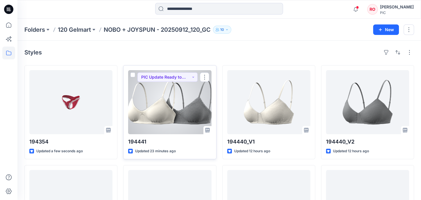
click at [167, 87] on div at bounding box center [169, 102] width 83 height 64
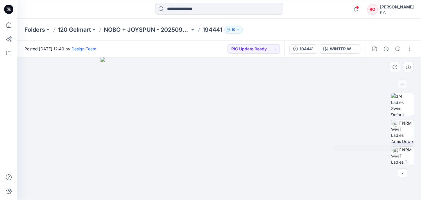
click at [399, 137] on img at bounding box center [402, 131] width 23 height 23
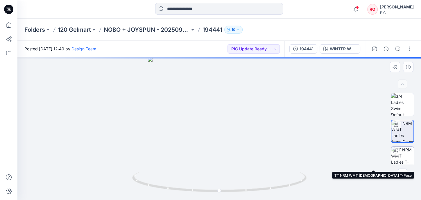
click at [407, 164] on img at bounding box center [402, 158] width 23 height 23
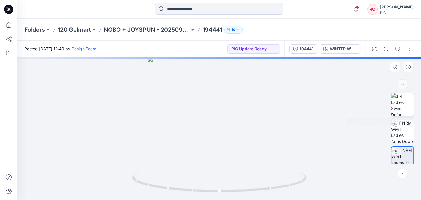
click at [408, 102] on img at bounding box center [402, 104] width 23 height 23
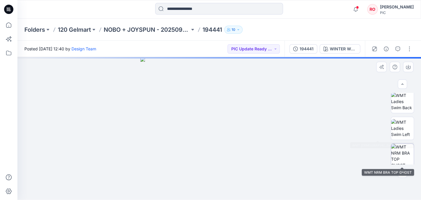
scroll to position [134, 0]
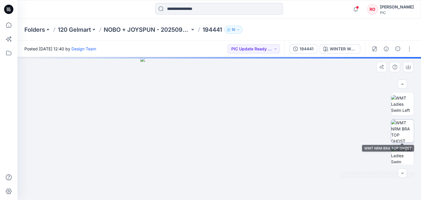
click at [401, 135] on img at bounding box center [402, 130] width 23 height 23
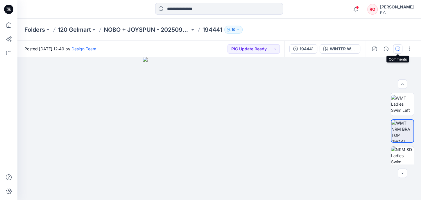
click at [396, 49] on icon "button" at bounding box center [398, 49] width 5 height 5
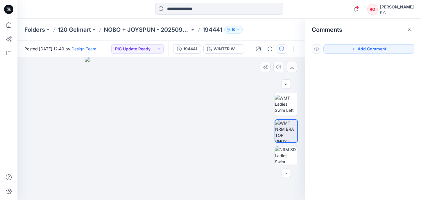
click at [166, 149] on img at bounding box center [161, 128] width 152 height 142
click at [280, 52] on button "button" at bounding box center [281, 48] width 9 height 9
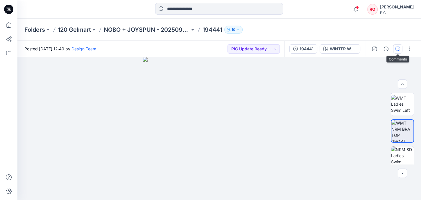
click at [400, 51] on button "button" at bounding box center [397, 48] width 9 height 9
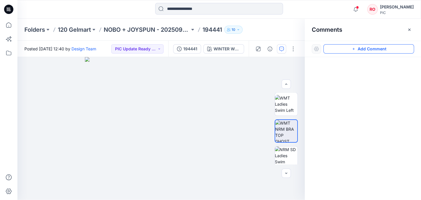
click at [393, 50] on button "Add Comment" at bounding box center [369, 48] width 91 height 9
click at [167, 135] on div "1" at bounding box center [161, 128] width 288 height 143
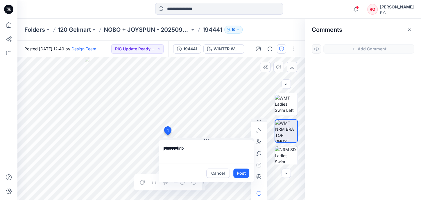
type textarea "**********"
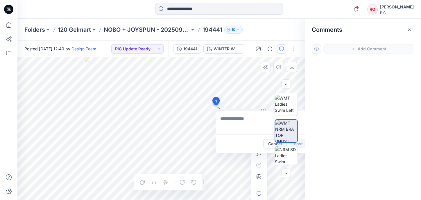
drag, startPoint x: 167, startPoint y: 133, endPoint x: 211, endPoint y: 101, distance: 54.1
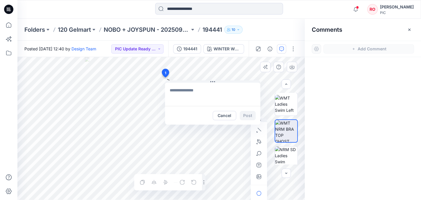
drag, startPoint x: 211, startPoint y: 101, endPoint x: 165, endPoint y: 71, distance: 55.5
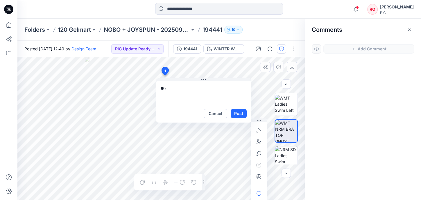
type textarea "*"
click at [167, 88] on textarea "**********" at bounding box center [203, 92] width 95 height 23
click at [184, 87] on textarea "**********" at bounding box center [203, 92] width 95 height 23
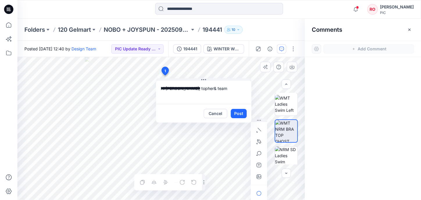
click at [215, 90] on textarea "**********" at bounding box center [203, 92] width 95 height 23
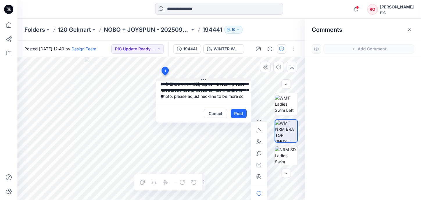
scroll to position [5, 0]
click at [259, 140] on icon "button" at bounding box center [259, 141] width 5 height 5
click at [225, 142] on icon "button" at bounding box center [227, 141] width 5 height 5
click at [261, 143] on icon "button" at bounding box center [259, 141] width 5 height 5
click at [265, 143] on div at bounding box center [259, 179] width 16 height 123
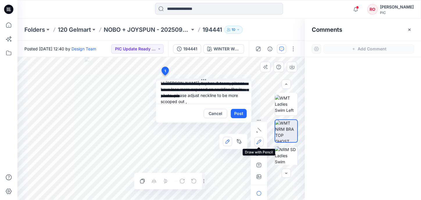
click at [263, 141] on button "button" at bounding box center [258, 141] width 9 height 9
click at [259, 144] on button "button" at bounding box center [258, 141] width 9 height 9
click at [187, 102] on textarea "**********" at bounding box center [203, 92] width 95 height 23
type textarea "**********"
click at [259, 174] on icon "button" at bounding box center [259, 176] width 5 height 5
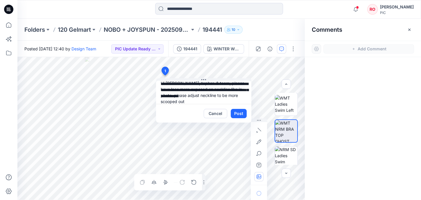
type input"] "**********"
click at [242, 114] on button "Post" at bounding box center [239, 113] width 16 height 9
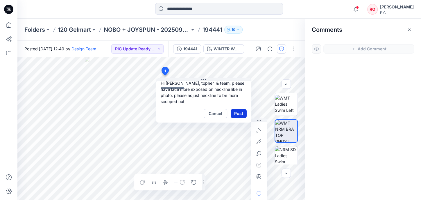
scroll to position [0, 0]
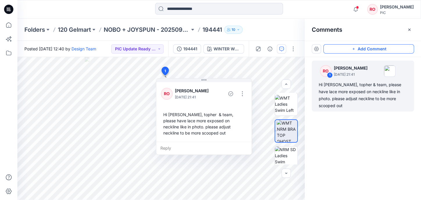
click at [337, 47] on button "Add Comment" at bounding box center [369, 48] width 91 height 9
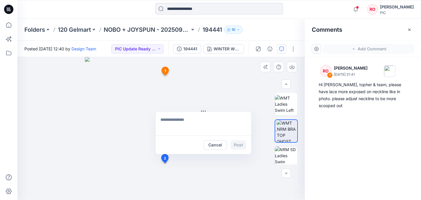
click at [165, 163] on div "2 Cancel Post 1 RO Raquel Ortiz September 26, 2025 21:41 Hi Poornima, topher & …" at bounding box center [161, 128] width 288 height 143
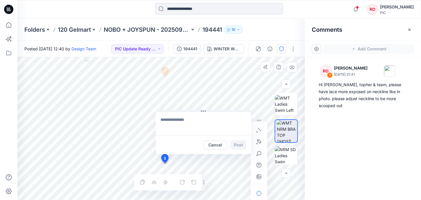
click at [165, 163] on icon at bounding box center [165, 159] width 10 height 11
click at [177, 118] on textarea at bounding box center [203, 123] width 95 height 23
click at [239, 120] on textarea "**********" at bounding box center [203, 123] width 95 height 23
type textarea "**********"
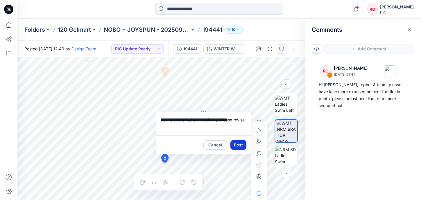
click at [243, 147] on button "Post" at bounding box center [239, 144] width 16 height 9
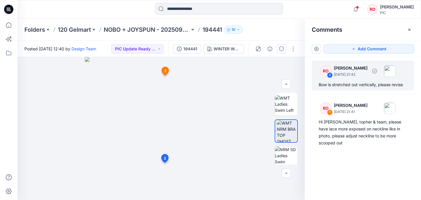
click at [335, 80] on div "RO 2 Raquel Ortiz September 26, 2025 21:42 Bow is stretched out vertically, ple…" at bounding box center [363, 75] width 102 height 30
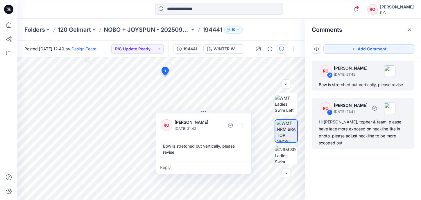
click at [342, 142] on div "Hi Poornima, topher & team, please have lace more exposed on neckline like in p…" at bounding box center [363, 132] width 88 height 28
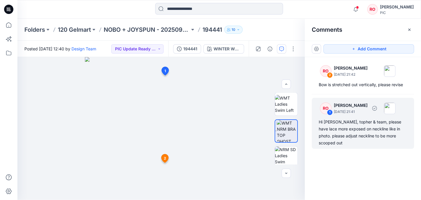
click at [329, 122] on div "Hi Poornima, topher & team, please have lace more exposed on neckline like in p…" at bounding box center [363, 132] width 88 height 28
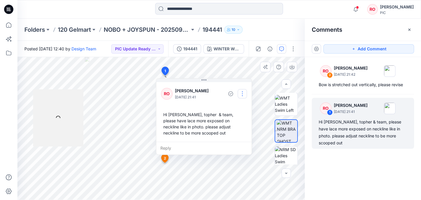
click at [242, 92] on button "button" at bounding box center [242, 93] width 9 height 9
click at [241, 106] on p "Edit comment" at bounding box center [244, 107] width 26 height 6
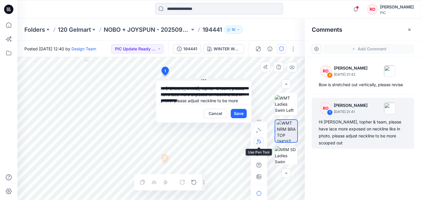
click at [257, 143] on icon "button" at bounding box center [259, 141] width 5 height 5
click at [231, 141] on button "button" at bounding box center [227, 141] width 9 height 9
click at [206, 101] on textarea "**********" at bounding box center [203, 92] width 95 height 23
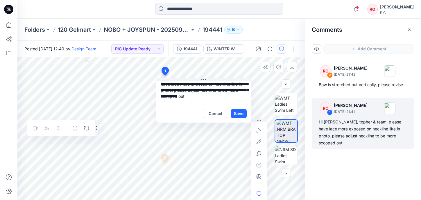
scroll to position [10, 0]
click at [184, 97] on textarea "**********" at bounding box center [203, 92] width 95 height 23
click at [188, 96] on textarea "**********" at bounding box center [203, 92] width 95 height 23
type textarea "**********"
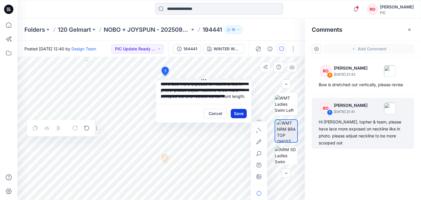
click at [240, 112] on button "Save" at bounding box center [239, 113] width 16 height 9
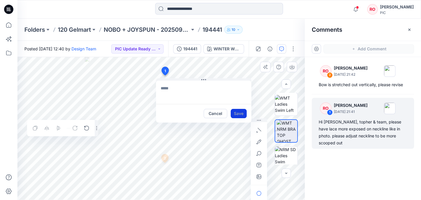
scroll to position [0, 0]
type textarea "**********"
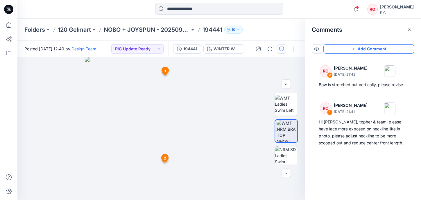
click at [332, 47] on button "Add Comment" at bounding box center [369, 48] width 91 height 9
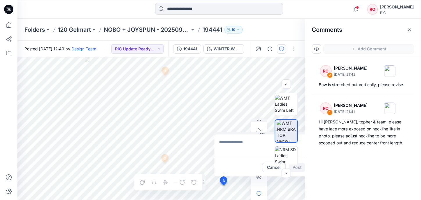
click at [223, 185] on div "3 Cancel Post 1 RO Raquel Ortiz September 26, 2025 21:41 Hi Poornima, topher & …" at bounding box center [161, 128] width 288 height 143
click at [255, 142] on textarea "**********" at bounding box center [262, 145] width 95 height 23
click at [268, 142] on div at bounding box center [286, 129] width 37 height 72
click at [269, 142] on div at bounding box center [286, 129] width 37 height 72
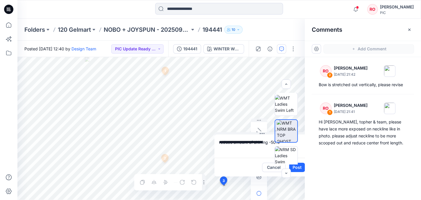
click at [262, 143] on textarea "**********" at bounding box center [262, 145] width 95 height 23
type textarea "**********"
click at [297, 169] on button "Post" at bounding box center [297, 167] width 16 height 9
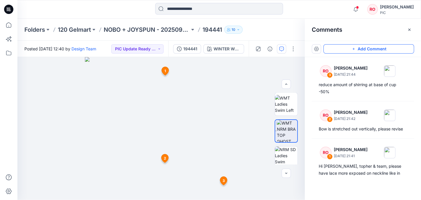
click at [337, 48] on button "Add Comment" at bounding box center [369, 48] width 91 height 9
click at [101, 90] on div "4 1 RO Raquel Ortiz September 26, 2025 21:41 Hi Poornima, topher & team, please…" at bounding box center [161, 128] width 288 height 143
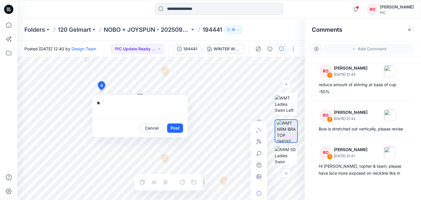
type textarea "*"
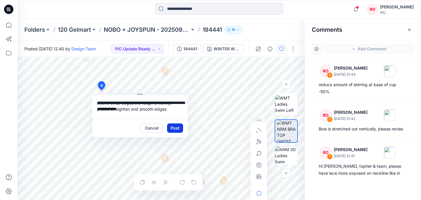
type textarea "**********"
click at [173, 124] on button "Post" at bounding box center [175, 127] width 16 height 9
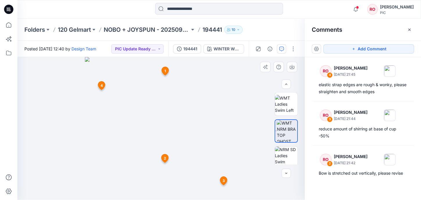
drag, startPoint x: 192, startPoint y: 174, endPoint x: 201, endPoint y: 163, distance: 13.7
click at [201, 163] on img at bounding box center [161, 128] width 152 height 142
click at [329, 48] on button "Add Comment" at bounding box center [369, 48] width 91 height 9
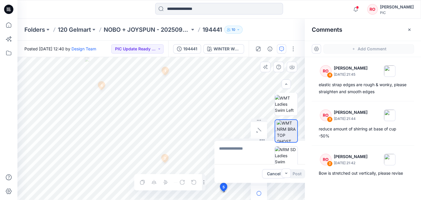
click at [224, 191] on div "5 Cancel Post 1 RO Raquel Ortiz September 26, 2025 21:41 Hi Poornima, topher & …" at bounding box center [161, 128] width 288 height 143
type textarea "*"
click at [245, 147] on textarea at bounding box center [262, 152] width 95 height 23
click at [257, 148] on textarea "**********" at bounding box center [262, 152] width 95 height 23
click at [270, 147] on div at bounding box center [286, 129] width 37 height 72
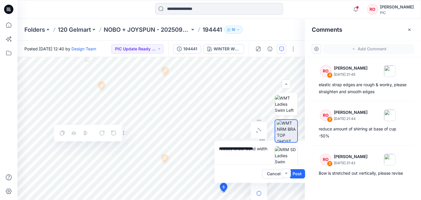
click at [268, 149] on div at bounding box center [286, 129] width 37 height 72
click at [267, 149] on textarea "**********" at bounding box center [262, 152] width 95 height 23
type textarea "**********"
click at [297, 174] on button "Post" at bounding box center [297, 173] width 16 height 9
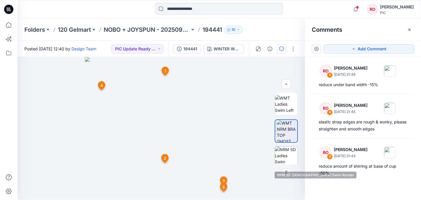
click at [280, 149] on img at bounding box center [286, 157] width 23 height 23
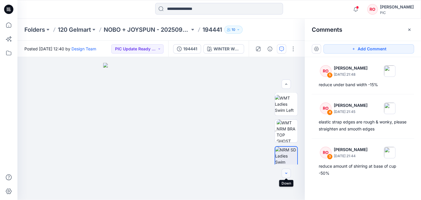
click at [288, 171] on icon "button" at bounding box center [286, 173] width 5 height 5
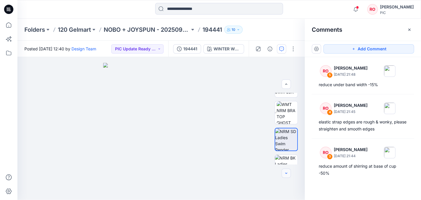
click at [288, 171] on icon "button" at bounding box center [286, 173] width 5 height 5
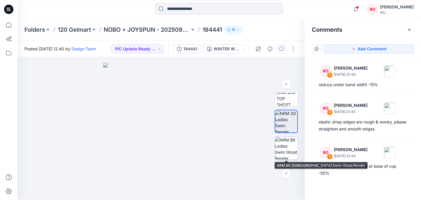
click at [283, 147] on img at bounding box center [286, 148] width 23 height 23
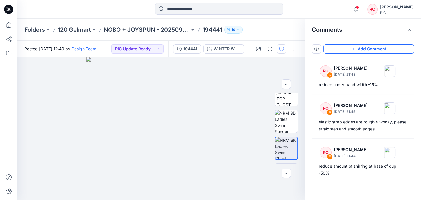
click at [346, 47] on button "Add Comment" at bounding box center [369, 48] width 91 height 9
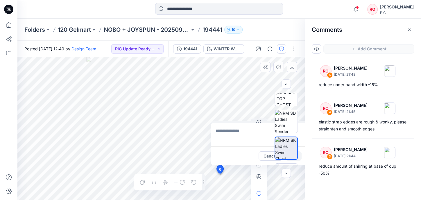
click at [220, 174] on div "6 Cancel Post Layer 1" at bounding box center [161, 128] width 288 height 143
type textarea "**********"
click at [299, 156] on div at bounding box center [286, 129] width 37 height 72
click at [300, 157] on div at bounding box center [286, 129] width 37 height 72
click at [206, 122] on div "**********" at bounding box center [161, 128] width 288 height 143
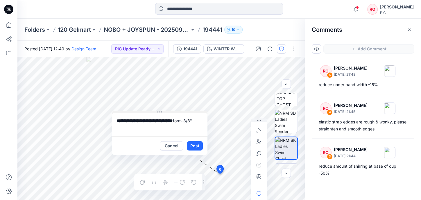
drag, startPoint x: 219, startPoint y: 122, endPoint x: 120, endPoint y: 111, distance: 99.4
click at [260, 142] on icon "button" at bounding box center [259, 141] width 4 height 4
click at [260, 129] on icon "button" at bounding box center [259, 130] width 5 height 5
click at [219, 175] on div "**********" at bounding box center [161, 128] width 288 height 143
click at [195, 145] on button "Post" at bounding box center [195, 145] width 16 height 9
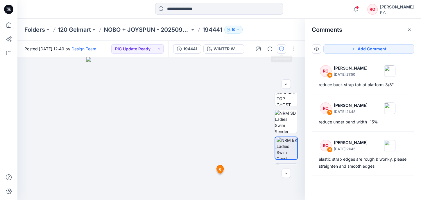
click at [280, 50] on icon "button" at bounding box center [281, 49] width 5 height 5
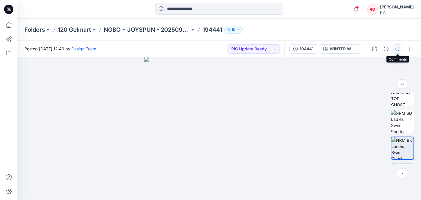
click at [400, 47] on icon "button" at bounding box center [398, 49] width 5 height 5
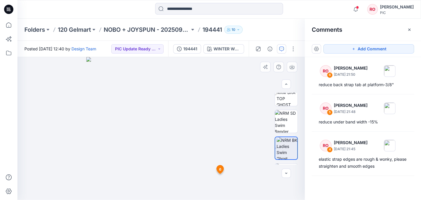
click at [226, 130] on img at bounding box center [160, 128] width 149 height 142
click at [359, 54] on div "Add Comment" at bounding box center [363, 49] width 116 height 16
click at [355, 50] on icon "button" at bounding box center [353, 49] width 5 height 5
click at [226, 129] on div "7 6 RO Raquel Ortiz September 26, 2025 21:50 reduce back strap tab at platform-…" at bounding box center [161, 128] width 288 height 143
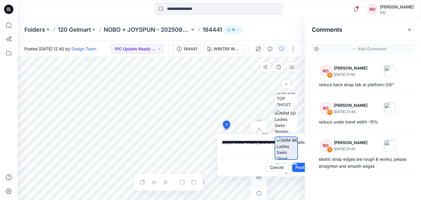
scroll to position [0, 8]
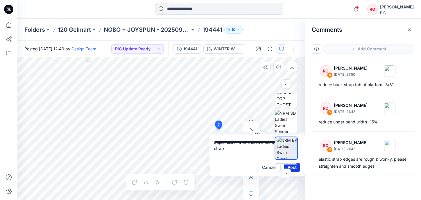
type textarea "**********"
click at [296, 167] on button "Post" at bounding box center [292, 167] width 16 height 9
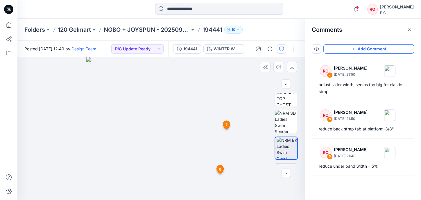
scroll to position [0, 0]
click at [343, 49] on button "Add Comment" at bounding box center [369, 48] width 91 height 9
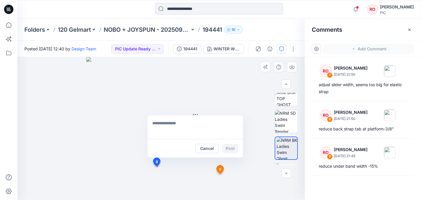
click at [156, 166] on div "8 Cancel Post 6 RO Raquel Ortiz September 26, 2025 21:50 reduce back strap tab …" at bounding box center [161, 128] width 288 height 143
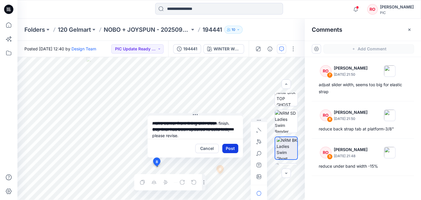
type textarea "**********"
click at [234, 149] on button "Post" at bounding box center [230, 148] width 16 height 9
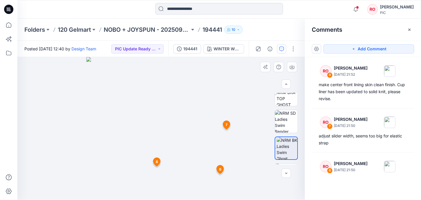
click at [183, 185] on img at bounding box center [160, 128] width 149 height 142
drag, startPoint x: 194, startPoint y: 167, endPoint x: 192, endPoint y: 140, distance: 26.5
click at [192, 140] on img at bounding box center [160, 128] width 149 height 142
click at [350, 50] on button "Add Comment" at bounding box center [369, 48] width 91 height 9
click at [143, 193] on div "9 6 RO Raquel Ortiz September 26, 2025 21:50 reduce back strap tab at platform-…" at bounding box center [161, 128] width 288 height 143
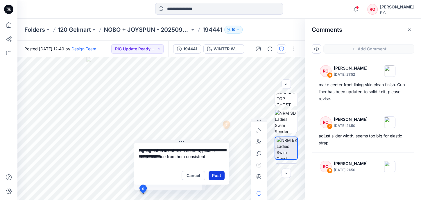
type textarea "**********"
click at [213, 176] on button "Post" at bounding box center [217, 175] width 16 height 9
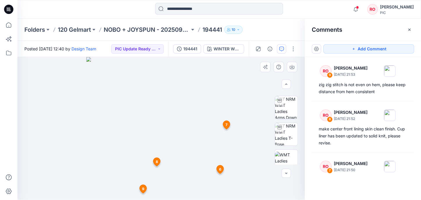
scroll to position [25, 0]
click at [288, 103] on img at bounding box center [286, 106] width 23 height 23
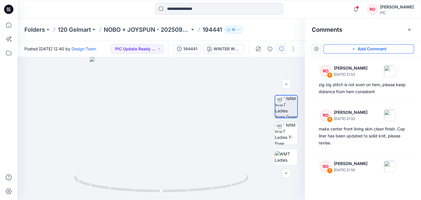
click at [353, 48] on icon "button" at bounding box center [353, 49] width 5 height 5
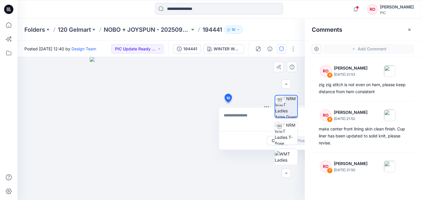
click at [228, 102] on div "10 Cancel Post" at bounding box center [161, 128] width 288 height 143
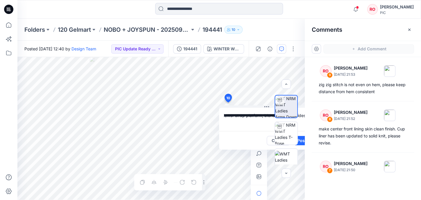
scroll to position [0, 10]
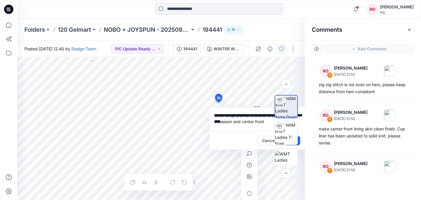
type textarea "**********"
click at [300, 141] on div at bounding box center [286, 129] width 37 height 72
click at [200, 109] on div "**********" at bounding box center [161, 128] width 288 height 143
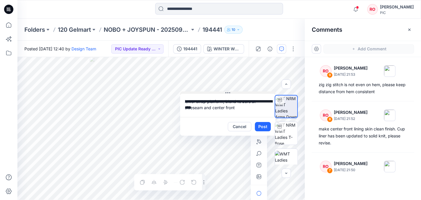
drag, startPoint x: 258, startPoint y: 106, endPoint x: 208, endPoint y: 87, distance: 53.1
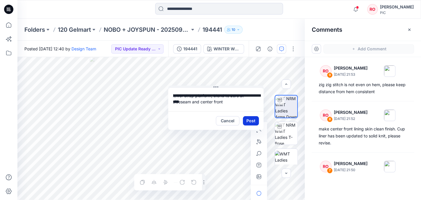
click at [250, 122] on button "Post" at bounding box center [251, 120] width 16 height 9
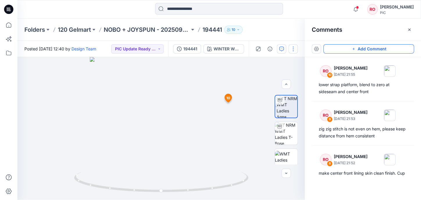
click at [291, 49] on button "button" at bounding box center [293, 48] width 9 height 9
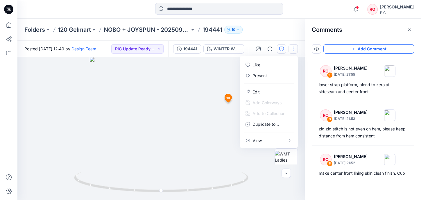
click at [289, 45] on button "button" at bounding box center [293, 48] width 9 height 9
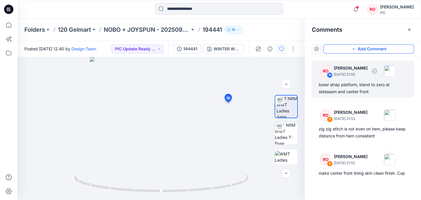
click at [343, 80] on div "RO 10 Raquel Ortiz September 26, 2025 21:55 lower strap platform, blend to zero…" at bounding box center [363, 78] width 102 height 37
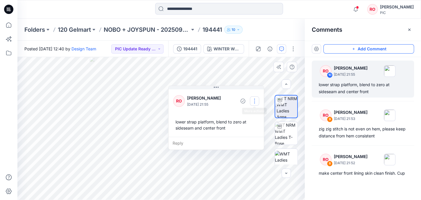
click at [252, 100] on button "button" at bounding box center [254, 100] width 9 height 9
click at [253, 113] on p "Edit comment" at bounding box center [256, 114] width 26 height 6
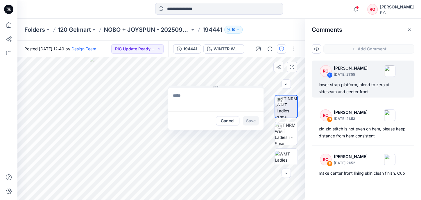
type textarea "**********"
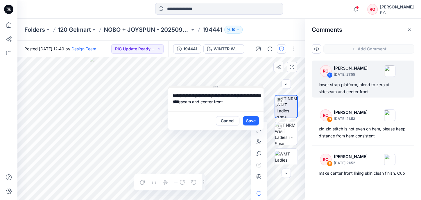
click at [223, 80] on div "**********" at bounding box center [161, 128] width 288 height 143
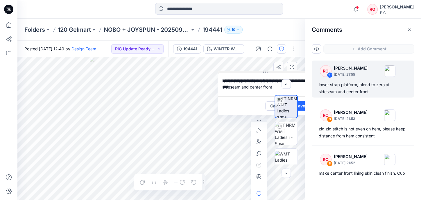
drag, startPoint x: 215, startPoint y: 86, endPoint x: 274, endPoint y: 62, distance: 63.8
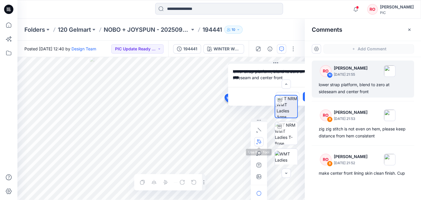
click at [259, 137] on button "button" at bounding box center [258, 141] width 9 height 9
click at [232, 140] on button "button" at bounding box center [227, 141] width 9 height 9
click at [303, 97] on div at bounding box center [286, 129] width 37 height 72
click at [304, 97] on div at bounding box center [286, 129] width 37 height 72
drag, startPoint x: 278, startPoint y: 64, endPoint x: 265, endPoint y: 63, distance: 12.8
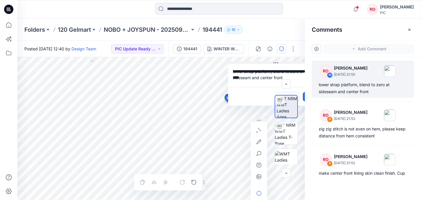
click at [264, 63] on div "**********" at bounding box center [275, 83] width 95 height 44
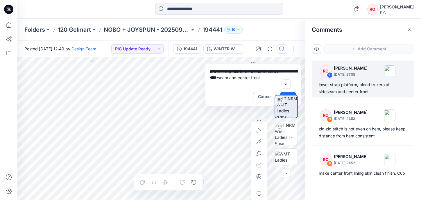
drag, startPoint x: 276, startPoint y: 62, endPoint x: 232, endPoint y: 56, distance: 43.6
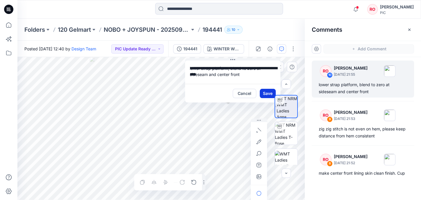
click at [265, 92] on button "Save" at bounding box center [268, 93] width 16 height 9
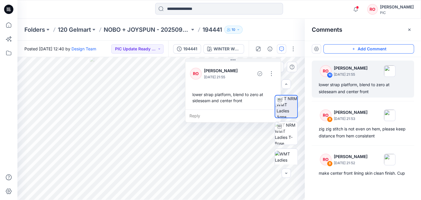
click at [262, 30] on div "Folders 120 Gelmart NOBO + JOYSPUN - 20250912_120_GC 194441 10" at bounding box center [196, 30] width 344 height 8
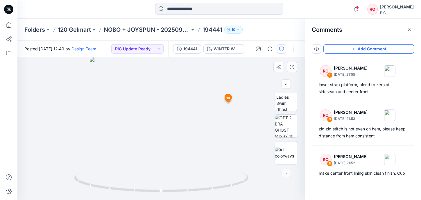
scroll to position [219, 0]
click at [288, 155] on img at bounding box center [286, 153] width 23 height 12
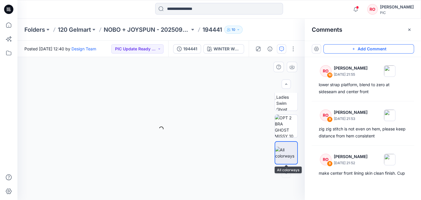
scroll to position [0, 0]
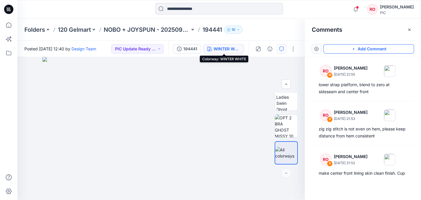
click at [235, 49] on div "WINTER WHITE" at bounding box center [227, 49] width 27 height 6
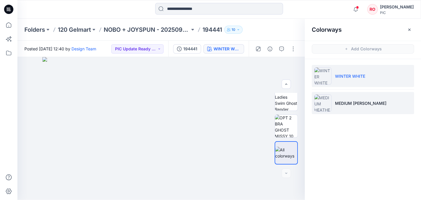
click at [325, 101] on img at bounding box center [322, 102] width 17 height 17
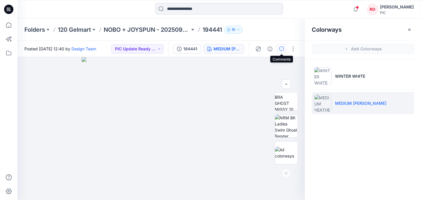
click at [283, 46] on button "button" at bounding box center [281, 48] width 9 height 9
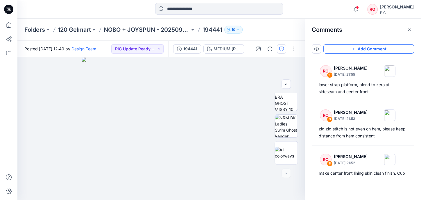
click at [328, 48] on button "Add Comment" at bounding box center [369, 48] width 91 height 9
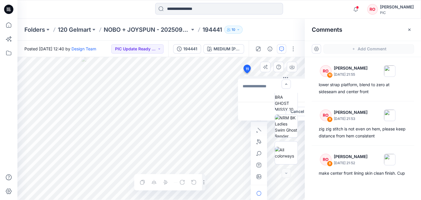
click at [247, 73] on div "11 Cancel Post Layer 1" at bounding box center [161, 128] width 288 height 143
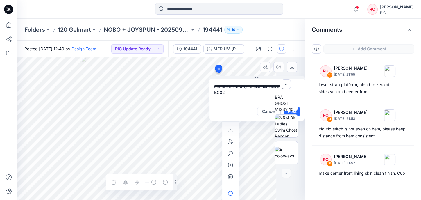
drag, startPoint x: 256, startPoint y: 79, endPoint x: 236, endPoint y: 79, distance: 20.1
click at [236, 79] on textarea "**********" at bounding box center [257, 89] width 95 height 23
type textarea "**********"
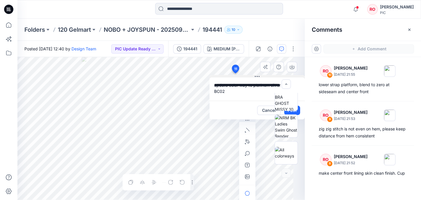
scroll to position [0, 0]
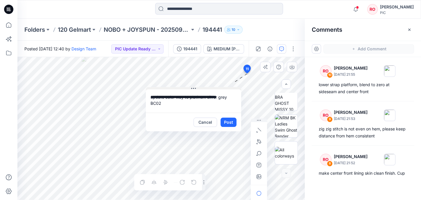
drag, startPoint x: 255, startPoint y: 78, endPoint x: 158, endPoint y: 89, distance: 97.2
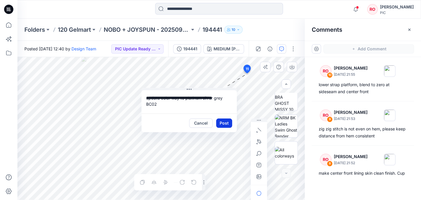
click at [227, 122] on button "Post" at bounding box center [224, 122] width 16 height 9
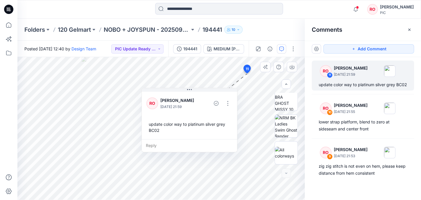
click at [144, 55] on div "Posted Friday, September 26, 2025 12:40 by Design Team PIC Update Ready to Revi…" at bounding box center [92, 49] width 151 height 16
click at [144, 52] on button "PIC Update Ready to Review" at bounding box center [137, 48] width 52 height 9
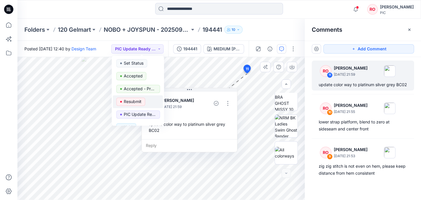
click at [135, 103] on p "Resubmit" at bounding box center [133, 102] width 18 height 8
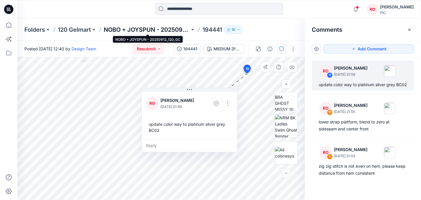
click at [157, 27] on p "NOBO + JOYSPUN - 20250912_120_GC" at bounding box center [147, 30] width 86 height 8
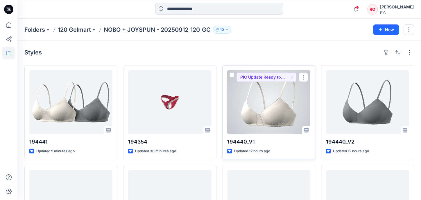
click at [283, 99] on div at bounding box center [268, 102] width 83 height 64
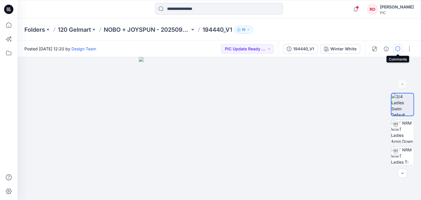
click at [398, 48] on icon "button" at bounding box center [398, 48] width 2 height 0
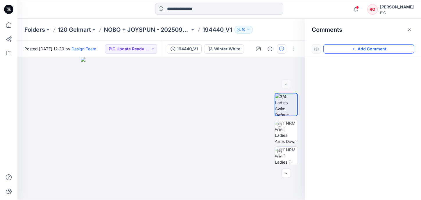
click at [399, 47] on button "Add Comment" at bounding box center [369, 48] width 91 height 9
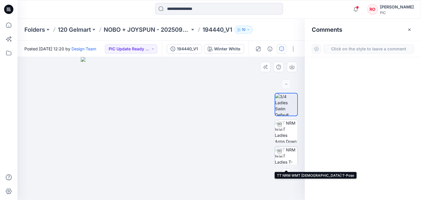
click at [280, 150] on icon at bounding box center [279, 151] width 5 height 5
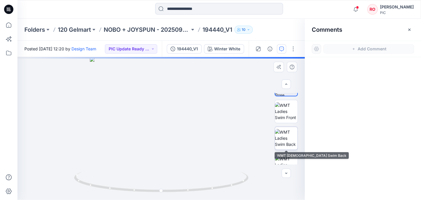
scroll to position [85, 0]
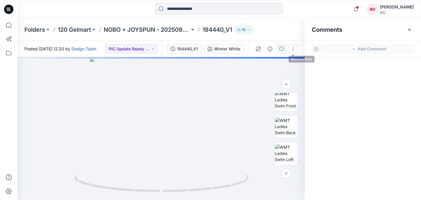
click at [294, 50] on button "button" at bounding box center [293, 48] width 9 height 9
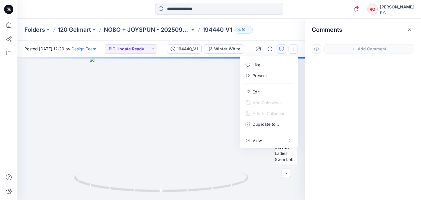
click at [294, 50] on button "button" at bounding box center [293, 48] width 9 height 9
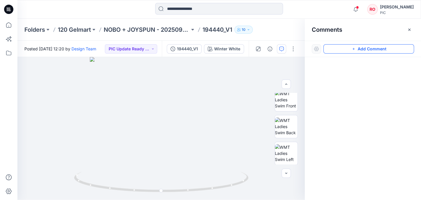
click at [340, 49] on button "Add Comment" at bounding box center [369, 48] width 91 height 9
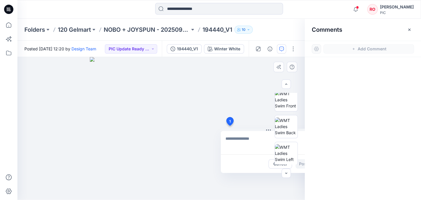
click at [230, 126] on div "1 Cancel Post" at bounding box center [161, 128] width 288 height 143
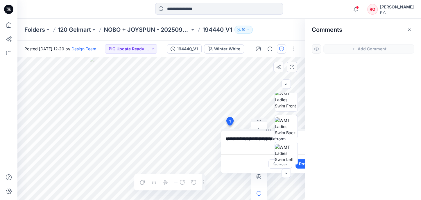
click at [224, 138] on textarea "**********" at bounding box center [268, 142] width 95 height 23
click at [263, 138] on textarea "**********" at bounding box center [268, 142] width 95 height 23
click at [224, 138] on textarea "**********" at bounding box center [268, 142] width 95 height 23
type textarea "**********"
click at [301, 162] on div at bounding box center [286, 129] width 37 height 72
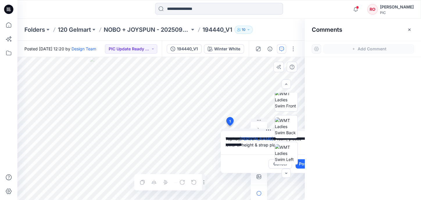
click at [301, 162] on div at bounding box center [286, 129] width 37 height 72
drag, startPoint x: 301, startPoint y: 162, endPoint x: 283, endPoint y: 155, distance: 18.8
click at [292, 159] on div at bounding box center [286, 129] width 37 height 72
click at [301, 165] on button "Post" at bounding box center [304, 163] width 16 height 9
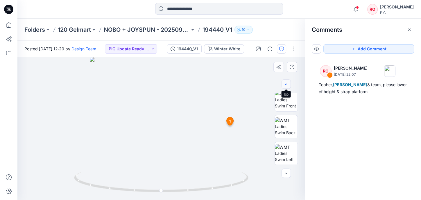
click at [288, 85] on icon "button" at bounding box center [286, 84] width 5 height 5
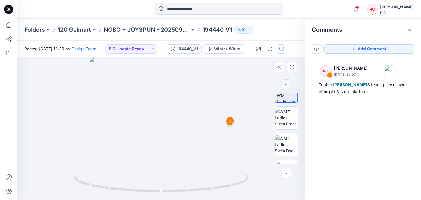
click at [288, 85] on icon "button" at bounding box center [286, 84] width 5 height 5
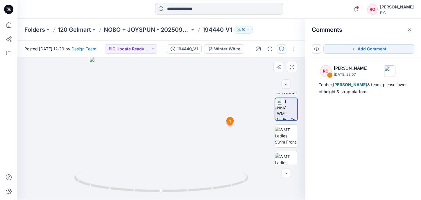
click at [288, 85] on icon "button" at bounding box center [286, 84] width 5 height 5
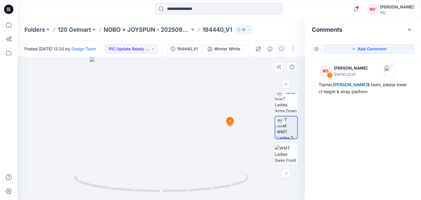
click at [288, 85] on icon "button" at bounding box center [286, 84] width 5 height 5
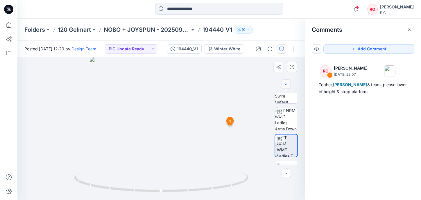
click at [287, 85] on icon "button" at bounding box center [286, 84] width 5 height 5
click at [230, 122] on span "1" at bounding box center [229, 121] width 1 height 5
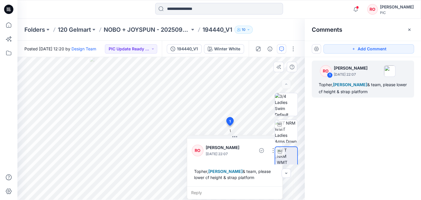
drag, startPoint x: 263, startPoint y: 136, endPoint x: 222, endPoint y: 147, distance: 42.7
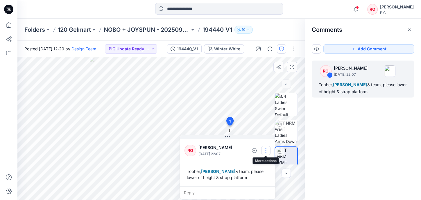
click at [266, 151] on button "button" at bounding box center [265, 150] width 9 height 9
click at [263, 166] on p "Edit comment" at bounding box center [267, 164] width 26 height 6
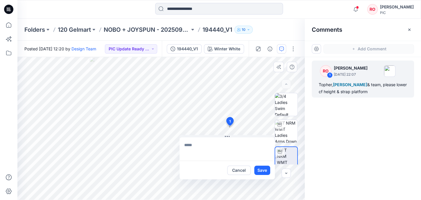
type textarea "**********"
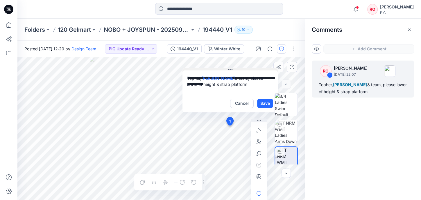
drag, startPoint x: 226, startPoint y: 136, endPoint x: 241, endPoint y: 60, distance: 76.9
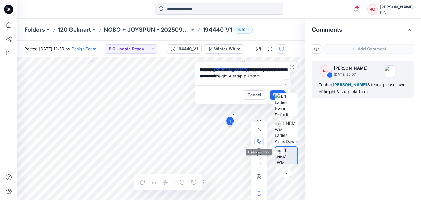
click at [257, 141] on icon "button" at bounding box center [259, 141] width 4 height 4
click at [228, 137] on button "button" at bounding box center [227, 141] width 9 height 9
click at [260, 144] on button "button" at bounding box center [258, 141] width 9 height 9
click at [227, 138] on button "button" at bounding box center [227, 141] width 9 height 9
click at [259, 144] on button "button" at bounding box center [258, 141] width 9 height 9
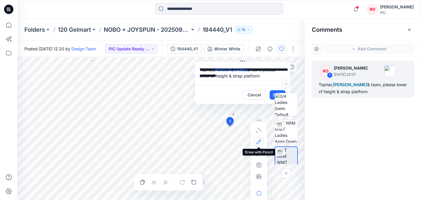
click at [261, 144] on button "button" at bounding box center [258, 141] width 9 height 9
click at [273, 91] on button "Save" at bounding box center [278, 94] width 16 height 9
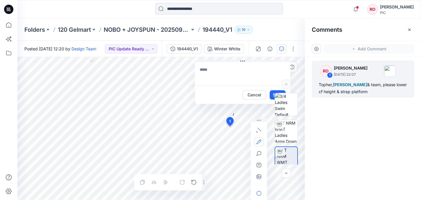
type textarea "**********"
click at [272, 93] on div at bounding box center [286, 129] width 37 height 72
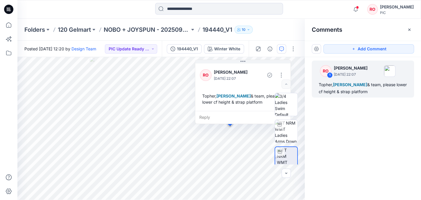
click at [272, 35] on div "Folders 120 Gelmart NOBO + JOYSPUN - 20250912_120_GC 194440_V1 10" at bounding box center [219, 30] width 404 height 22
click at [333, 52] on button "Add Comment" at bounding box center [369, 48] width 91 height 9
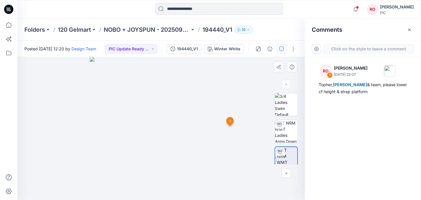
click at [144, 145] on div "2 1 RO Raquel Ortiz September 26, 2025 22:07 Topher, Poornima Perera & team, pl…" at bounding box center [161, 128] width 288 height 143
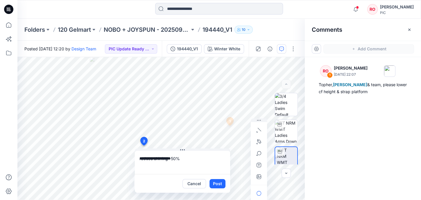
click at [139, 158] on textarea "**********" at bounding box center [182, 162] width 95 height 23
type textarea "**********"
click at [214, 181] on button "Post" at bounding box center [218, 183] width 16 height 9
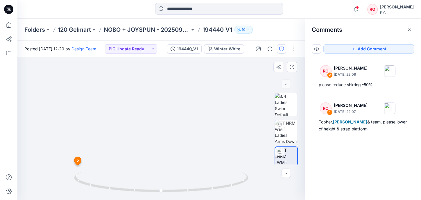
drag, startPoint x: 154, startPoint y: 149, endPoint x: 139, endPoint y: 112, distance: 40.1
click at [139, 112] on img at bounding box center [147, 7] width 567 height 386
drag, startPoint x: 148, startPoint y: 119, endPoint x: 127, endPoint y: 82, distance: 42.8
drag, startPoint x: 126, startPoint y: 188, endPoint x: 111, endPoint y: 183, distance: 16.0
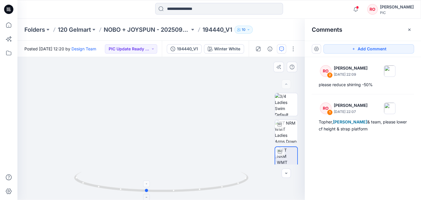
click at [111, 183] on icon at bounding box center [162, 183] width 176 height 22
drag, startPoint x: 110, startPoint y: 186, endPoint x: 185, endPoint y: 187, distance: 75.3
click at [185, 187] on icon at bounding box center [162, 183] width 176 height 22
drag, startPoint x: 164, startPoint y: 188, endPoint x: 199, endPoint y: 186, distance: 35.2
click at [199, 186] on icon at bounding box center [162, 183] width 176 height 22
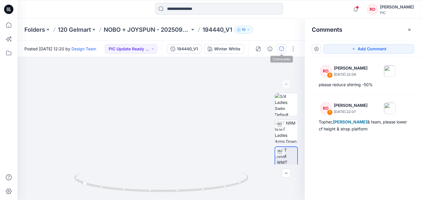
click at [285, 48] on button "button" at bounding box center [281, 48] width 9 height 9
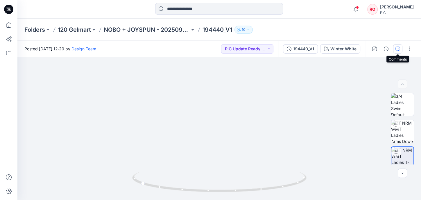
click at [399, 50] on icon "button" at bounding box center [398, 49] width 5 height 5
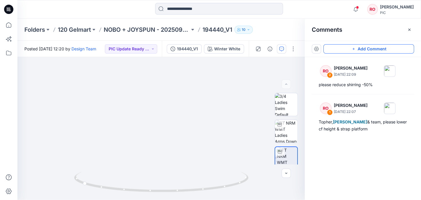
click at [386, 44] on button "Add Comment" at bounding box center [369, 48] width 91 height 9
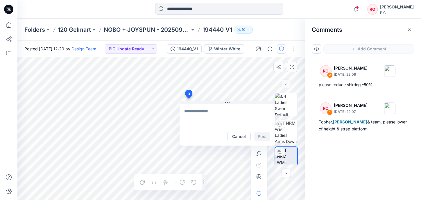
click at [188, 98] on div "3 Cancel Post Layer 1" at bounding box center [161, 128] width 288 height 143
type textarea "**********"
click at [258, 135] on button "Post" at bounding box center [262, 136] width 16 height 9
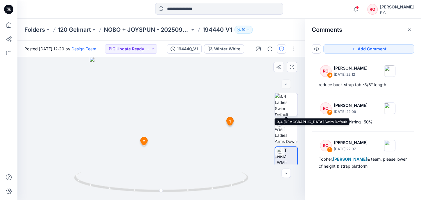
click at [295, 107] on img at bounding box center [286, 104] width 23 height 23
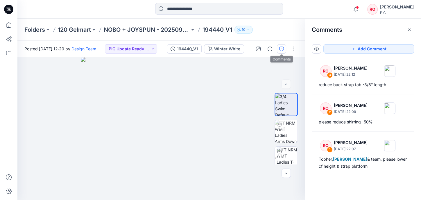
click at [281, 47] on icon "button" at bounding box center [281, 49] width 5 height 5
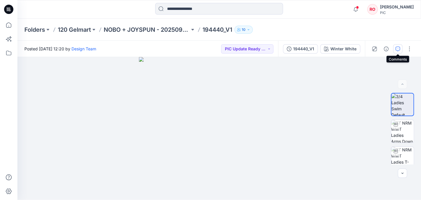
click at [401, 49] on button "button" at bounding box center [397, 48] width 9 height 9
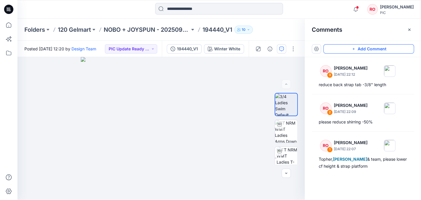
click at [367, 50] on button "Add Comment" at bounding box center [369, 48] width 91 height 9
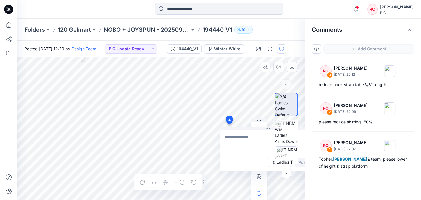
click at [229, 124] on div "4 Cancel Post Layer 1" at bounding box center [161, 128] width 288 height 143
drag, startPoint x: 258, startPoint y: 127, endPoint x: 244, endPoint y: 117, distance: 16.7
drag, startPoint x: 259, startPoint y: 133, endPoint x: 247, endPoint y: 132, distance: 11.7
click at [247, 132] on textarea "**********" at bounding box center [267, 140] width 95 height 23
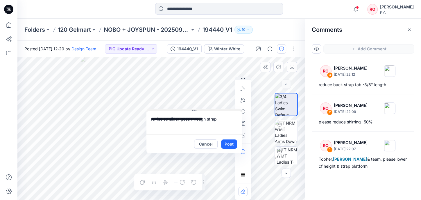
drag, startPoint x: 258, startPoint y: 128, endPoint x: 184, endPoint y: 110, distance: 76.1
click at [165, 119] on textarea "**********" at bounding box center [194, 122] width 95 height 23
click at [174, 116] on textarea "**********" at bounding box center [194, 122] width 95 height 23
click at [212, 119] on textarea "**********" at bounding box center [194, 122] width 95 height 23
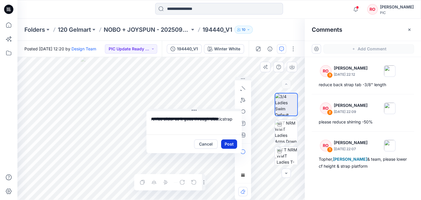
type textarea "**********"
click at [229, 143] on button "Post" at bounding box center [229, 143] width 16 height 9
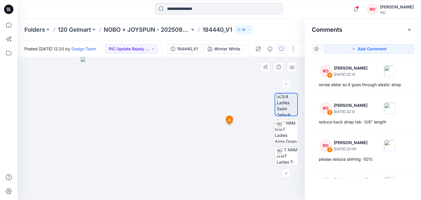
drag, startPoint x: 249, startPoint y: 162, endPoint x: 226, endPoint y: 163, distance: 22.7
click at [226, 163] on div at bounding box center [161, 128] width 288 height 142
click at [286, 156] on img at bounding box center [287, 158] width 21 height 23
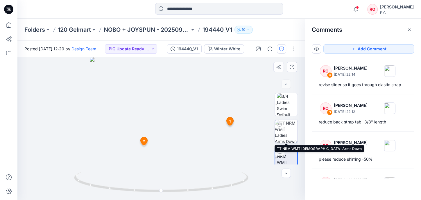
click at [291, 130] on img at bounding box center [286, 131] width 23 height 23
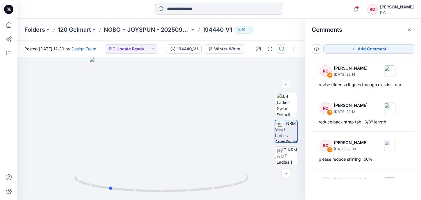
drag, startPoint x: 133, startPoint y: 188, endPoint x: 76, endPoint y: 200, distance: 59.2
click at [76, 199] on html "Notifications Design Team shared 194449 in NOBO + JOYSPUN - 20250912_120_GC (Un…" at bounding box center [210, 100] width 421 height 200
drag, startPoint x: 195, startPoint y: 188, endPoint x: 121, endPoint y: 182, distance: 73.8
click at [121, 182] on icon at bounding box center [162, 183] width 176 height 22
drag, startPoint x: 157, startPoint y: 192, endPoint x: 97, endPoint y: 184, distance: 60.7
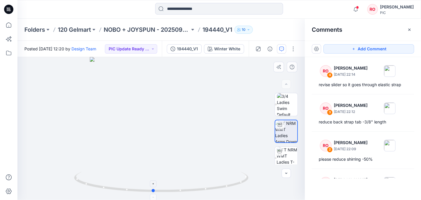
click at [97, 184] on icon at bounding box center [162, 183] width 176 height 22
click at [298, 153] on div at bounding box center [286, 129] width 37 height 72
click at [291, 155] on img at bounding box center [287, 158] width 21 height 23
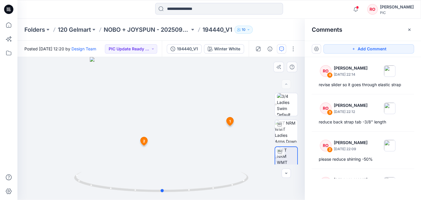
click at [147, 124] on div at bounding box center [161, 128] width 288 height 143
click at [213, 48] on icon "button" at bounding box center [210, 49] width 5 height 5
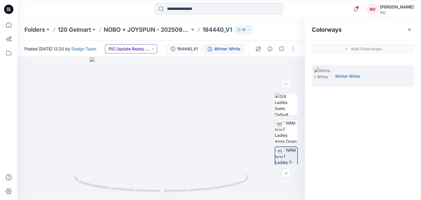
click at [142, 52] on button "PIC Update Ready to Review" at bounding box center [131, 48] width 52 height 9
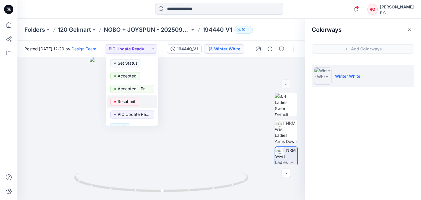
click at [115, 99] on span "Resubmit" at bounding box center [124, 102] width 29 height 8
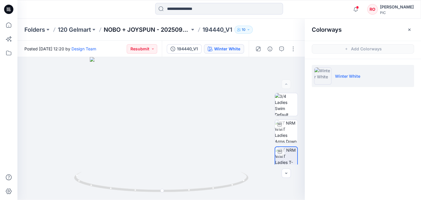
click at [174, 30] on p "NOBO + JOYSPUN - 20250912_120_GC" at bounding box center [147, 30] width 86 height 8
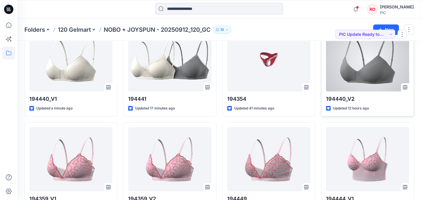
scroll to position [23, 0]
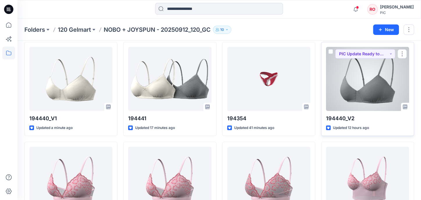
click at [383, 89] on div at bounding box center [367, 79] width 83 height 64
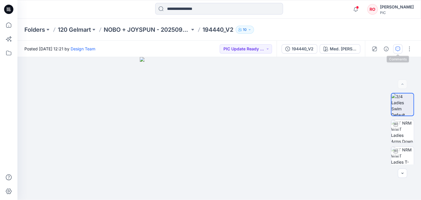
click at [401, 47] on button "button" at bounding box center [397, 48] width 9 height 9
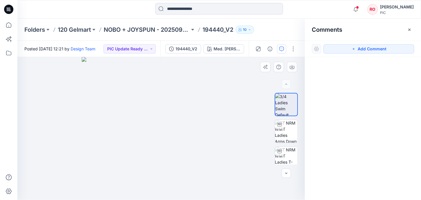
click at [232, 123] on img at bounding box center [161, 128] width 159 height 142
click at [340, 50] on button "Add Comment" at bounding box center [369, 48] width 91 height 9
click at [222, 117] on div "1" at bounding box center [161, 128] width 288 height 143
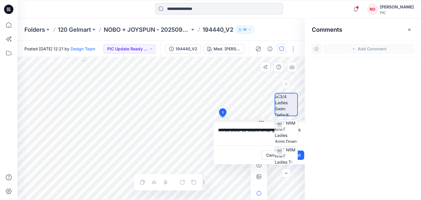
click at [238, 115] on div "**********" at bounding box center [161, 128] width 288 height 143
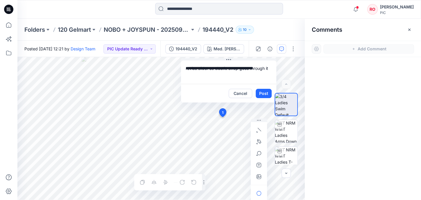
drag, startPoint x: 259, startPoint y: 120, endPoint x: 218, endPoint y: 53, distance: 78.6
click at [187, 67] on textarea "**********" at bounding box center [228, 71] width 95 height 23
click at [185, 67] on textarea "**********" at bounding box center [228, 71] width 95 height 23
click at [212, 74] on textarea "**********" at bounding box center [228, 71] width 95 height 23
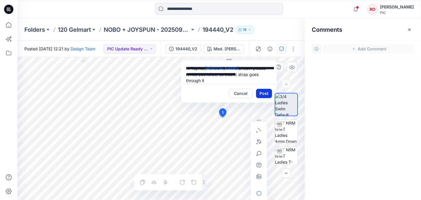
type textarea "**********"
click at [260, 92] on button "Post" at bounding box center [264, 93] width 16 height 9
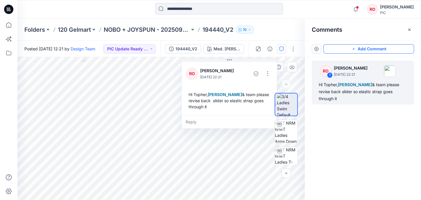
click at [336, 49] on button "Add Comment" at bounding box center [369, 48] width 91 height 9
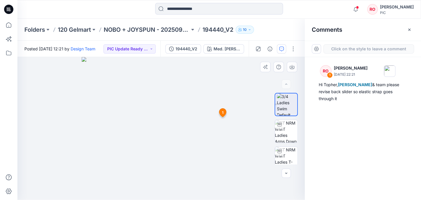
click at [214, 136] on div "2 1 RO Raquel Ortiz September 26, 2025 22:21 Hi Topher, Poornima Perera & team …" at bounding box center [161, 128] width 288 height 143
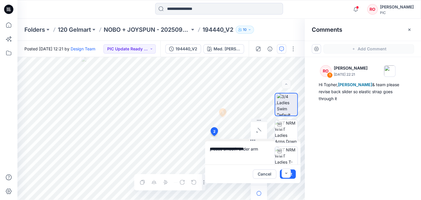
click at [246, 128] on div "**********" at bounding box center [161, 128] width 288 height 143
type textarea "**********"
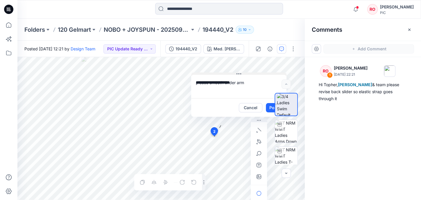
drag, startPoint x: 240, startPoint y: 140, endPoint x: 226, endPoint y: 72, distance: 69.0
click at [258, 140] on icon "button" at bounding box center [259, 141] width 4 height 4
click at [224, 143] on button "button" at bounding box center [227, 141] width 9 height 9
click at [271, 107] on div at bounding box center [286, 129] width 37 height 72
click at [271, 106] on div at bounding box center [286, 129] width 37 height 72
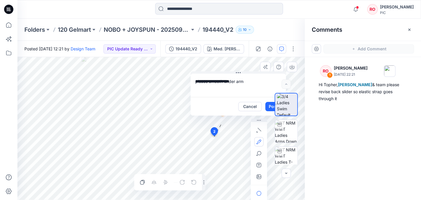
click at [270, 108] on div at bounding box center [286, 129] width 37 height 72
click at [273, 107] on div at bounding box center [286, 129] width 37 height 72
click at [272, 107] on div at bounding box center [286, 129] width 37 height 72
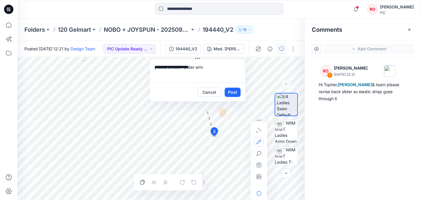
drag, startPoint x: 239, startPoint y: 73, endPoint x: 196, endPoint y: 57, distance: 46.6
click at [226, 90] on button "Post" at bounding box center [231, 93] width 16 height 9
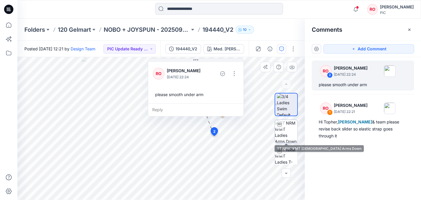
click at [289, 129] on img at bounding box center [286, 131] width 23 height 23
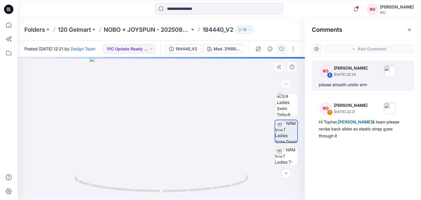
click at [219, 134] on div at bounding box center [161, 128] width 288 height 143
click at [185, 128] on div at bounding box center [161, 128] width 288 height 143
click at [285, 131] on img at bounding box center [286, 131] width 22 height 22
click at [287, 151] on img at bounding box center [286, 158] width 23 height 23
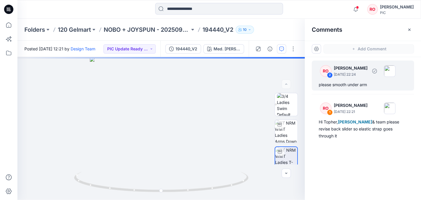
click at [348, 70] on p "[PERSON_NAME]" at bounding box center [351, 68] width 34 height 7
click at [231, 125] on div at bounding box center [161, 128] width 288 height 143
click at [353, 49] on icon "button" at bounding box center [353, 49] width 5 height 5
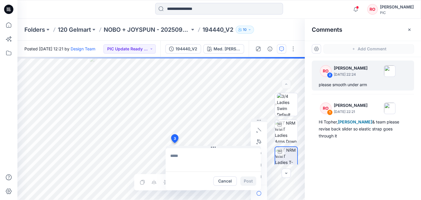
click at [174, 143] on div "3 Cancel Post Layer 1" at bounding box center [161, 128] width 288 height 143
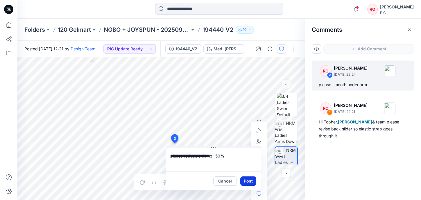
type textarea "**********"
click at [249, 179] on button "Post" at bounding box center [248, 180] width 16 height 9
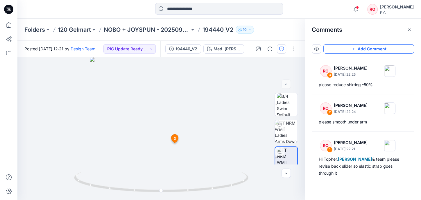
click at [362, 51] on button "Add Comment" at bounding box center [369, 48] width 91 height 9
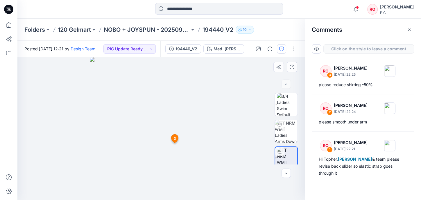
click at [188, 137] on div "4 3 RO Raquel Ortiz September 26, 2025 22:25 please reduce shirring -50% Reply" at bounding box center [161, 128] width 288 height 143
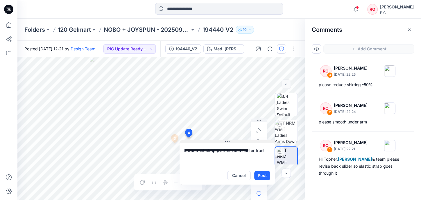
type textarea "**********"
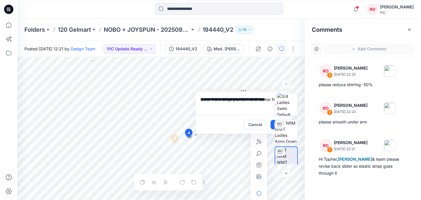
drag, startPoint x: 226, startPoint y: 142, endPoint x: 228, endPoint y: 85, distance: 57.1
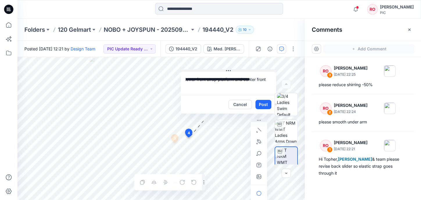
drag, startPoint x: 228, startPoint y: 85, endPoint x: 227, endPoint y: 69, distance: 16.3
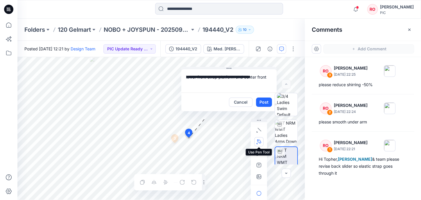
click at [257, 142] on icon "button" at bounding box center [259, 141] width 5 height 5
click at [231, 141] on button "button" at bounding box center [227, 141] width 9 height 9
click at [259, 141] on icon "button" at bounding box center [259, 141] width 5 height 5
click at [264, 101] on button "Post" at bounding box center [264, 101] width 16 height 9
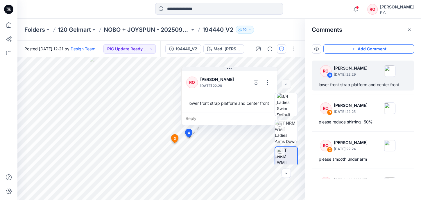
click at [336, 51] on button "Add Comment" at bounding box center [369, 48] width 91 height 9
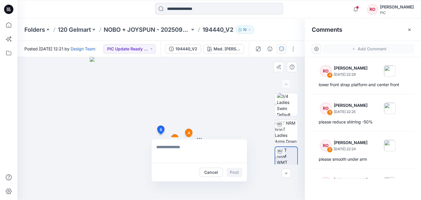
click at [161, 134] on div "5 Cancel Post 3 RO Raquel Ortiz September 26, 2025 22:25 please reduce shirring…" at bounding box center [161, 128] width 288 height 143
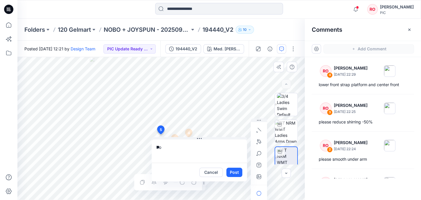
type textarea "*"
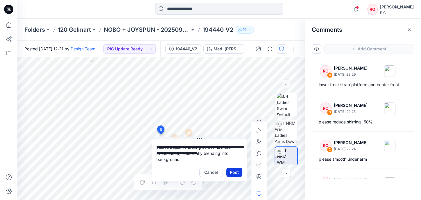
type textarea "**********"
click at [234, 175] on button "Post" at bounding box center [234, 171] width 16 height 9
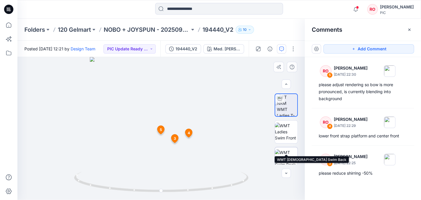
scroll to position [48, 0]
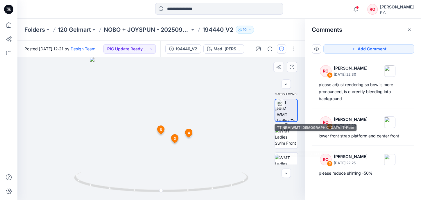
click at [287, 115] on img at bounding box center [287, 110] width 21 height 22
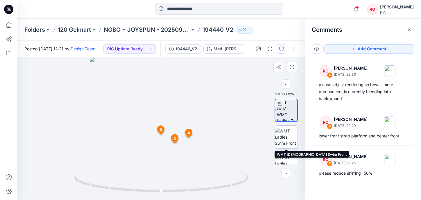
click at [284, 135] on img at bounding box center [286, 137] width 23 height 18
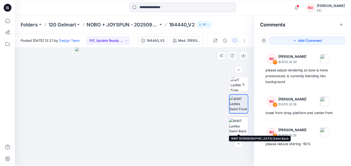
scroll to position [62, 0]
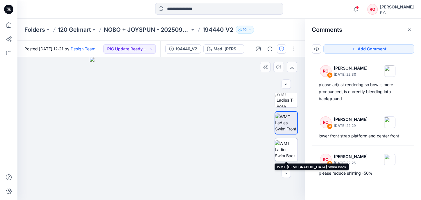
click at [287, 142] on img at bounding box center [286, 149] width 23 height 18
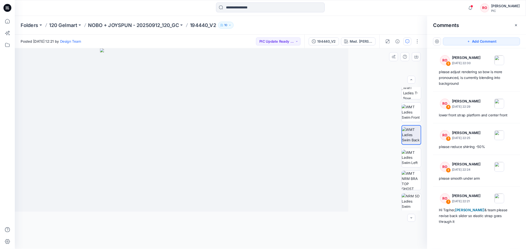
scroll to position [62, 0]
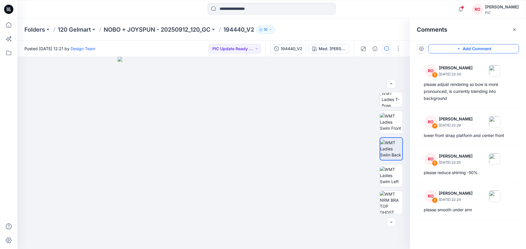
click at [421, 48] on button "Add Comment" at bounding box center [474, 48] width 91 height 9
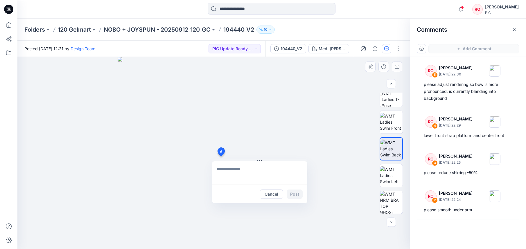
click at [221, 156] on div "6 Cancel Post" at bounding box center [213, 153] width 393 height 192
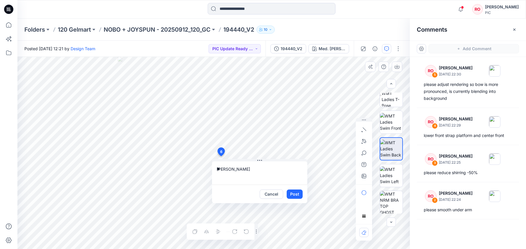
type textarea "*"
click at [276, 170] on textarea "**********" at bounding box center [259, 173] width 95 height 23
type textarea "**********"
click at [293, 194] on button "Post" at bounding box center [295, 194] width 16 height 9
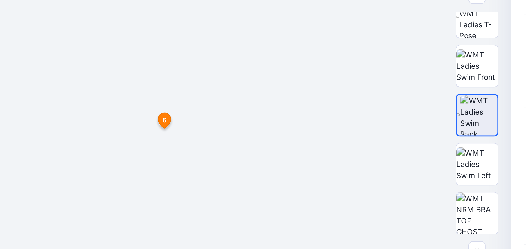
click at [212, 57] on div at bounding box center [213, 153] width 393 height 192
drag, startPoint x: 158, startPoint y: 74, endPoint x: 211, endPoint y: 41, distance: 62.0
click at [212, 57] on div at bounding box center [213, 153] width 393 height 192
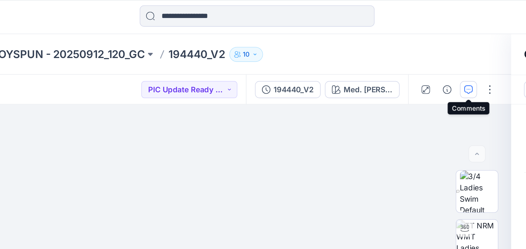
scroll to position [0, 0]
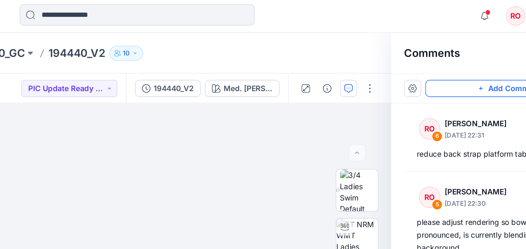
click at [421, 49] on button "Add Comment" at bounding box center [474, 48] width 91 height 9
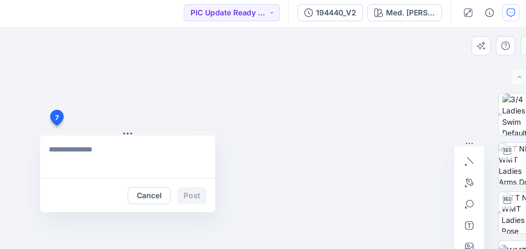
click at [139, 110] on div "7 Cancel Post 6 RO Raquel Ortiz September 26, 2025 22:31 reduce back strap plat…" at bounding box center [213, 153] width 393 height 192
type textarea "**********"
click at [205, 144] on button "Post" at bounding box center [213, 148] width 16 height 9
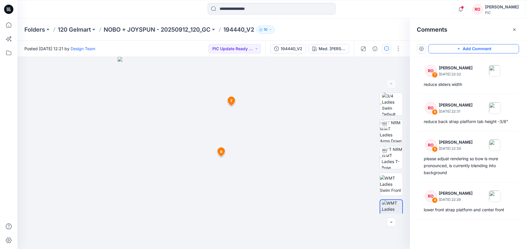
click at [421, 49] on icon "button" at bounding box center [459, 49] width 5 height 5
click at [390, 127] on img at bounding box center [391, 131] width 23 height 23
click at [273, 130] on div at bounding box center [213, 153] width 393 height 192
click at [421, 49] on button "Add Comment" at bounding box center [474, 48] width 91 height 9
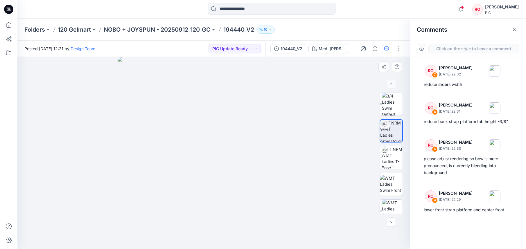
click at [271, 102] on div "8" at bounding box center [213, 153] width 393 height 192
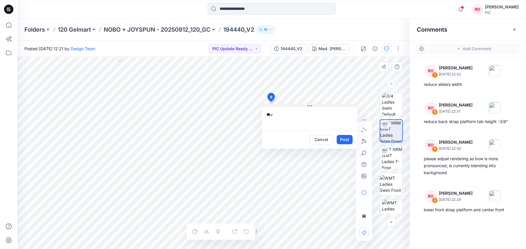
type textarea "*"
type textarea "**********"
click at [341, 141] on button "Post" at bounding box center [345, 139] width 16 height 9
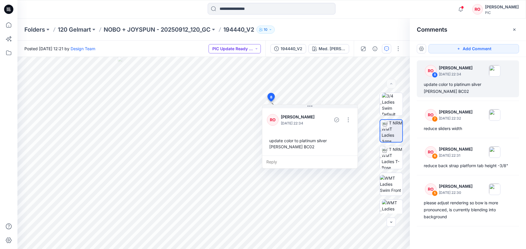
click at [239, 50] on button "PIC Update Ready to Review" at bounding box center [235, 48] width 52 height 9
click at [226, 103] on p "Resubmit" at bounding box center [229, 102] width 18 height 8
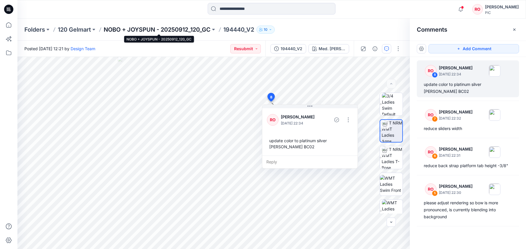
click at [185, 29] on p "NOBO + JOYSPUN - 20250912_120_GC" at bounding box center [157, 30] width 107 height 8
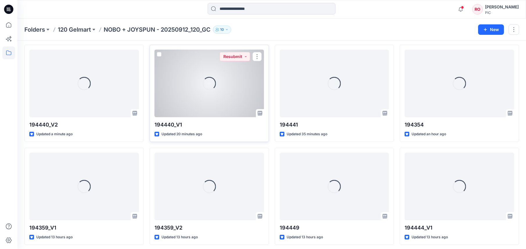
scroll to position [22, 0]
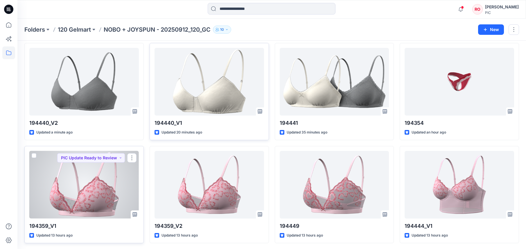
click at [105, 197] on div at bounding box center [84, 185] width 110 height 68
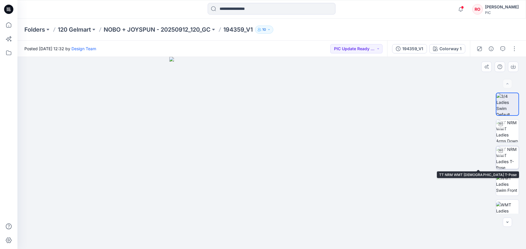
click at [421, 166] on img at bounding box center [508, 158] width 23 height 23
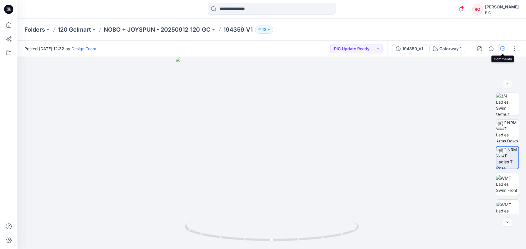
click at [421, 49] on icon "button" at bounding box center [503, 48] width 2 height 0
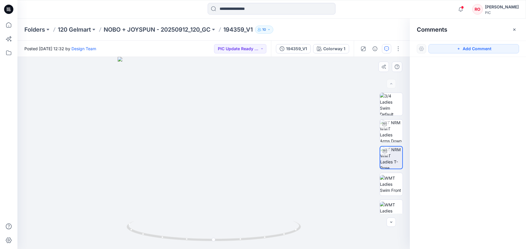
click at [252, 135] on div at bounding box center [213, 153] width 393 height 192
click at [421, 49] on button "Add Comment" at bounding box center [474, 48] width 91 height 9
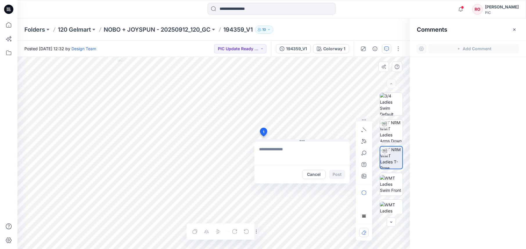
click at [263, 137] on div "1 Cancel Post Layer 1" at bounding box center [213, 153] width 393 height 192
click at [256, 150] on textarea "**********" at bounding box center [302, 153] width 95 height 23
click at [288, 155] on textarea "**********" at bounding box center [302, 153] width 95 height 23
type textarea "**********"
click at [339, 175] on button "Post" at bounding box center [337, 174] width 16 height 9
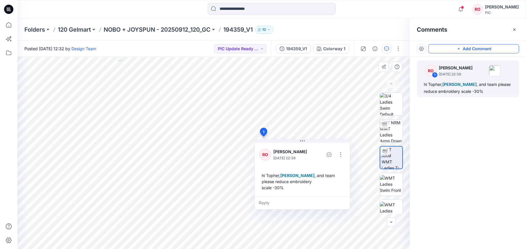
click at [421, 50] on button "Add Comment" at bounding box center [474, 48] width 91 height 9
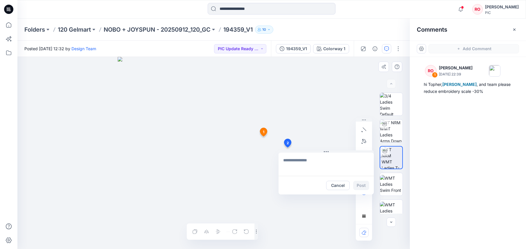
click at [288, 148] on div "2 Cancel Post 1 RO Raquel Ortiz September 26, 2025 22:39 hi Topher, Poornima Pe…" at bounding box center [213, 153] width 393 height 192
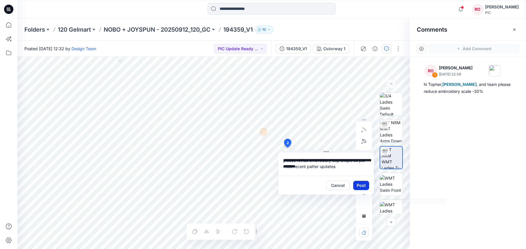
type textarea "**********"
click at [366, 182] on button "Post" at bounding box center [361, 185] width 16 height 9
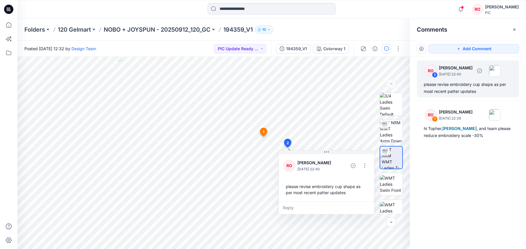
click at [421, 83] on div "please revise embroidery cup shape as per most recent patter updates" at bounding box center [468, 88] width 88 height 14
click at [365, 166] on button "button" at bounding box center [364, 165] width 9 height 9
click at [357, 184] on button "Edit comment" at bounding box center [365, 179] width 44 height 11
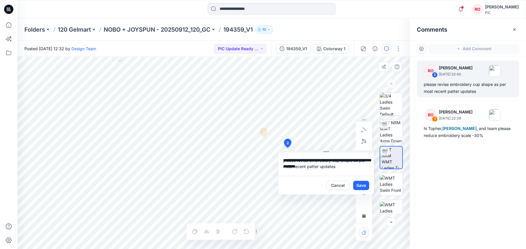
click at [350, 163] on textarea "**********" at bounding box center [326, 164] width 95 height 23
type textarea "**********"
click at [363, 185] on button "Save" at bounding box center [361, 185] width 16 height 9
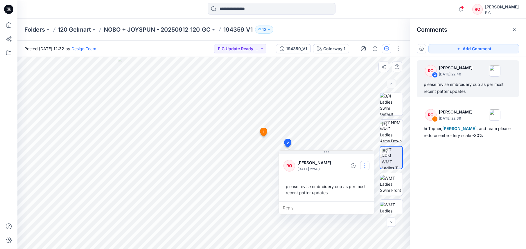
click at [367, 166] on button "button" at bounding box center [364, 165] width 9 height 9
click at [359, 181] on p "Edit comment" at bounding box center [366, 179] width 26 height 6
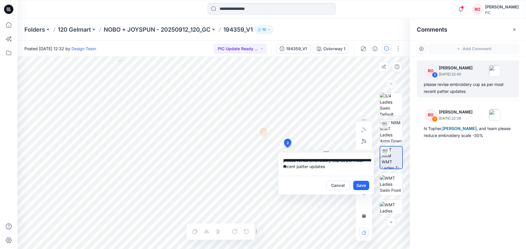
click at [339, 163] on textarea "**********" at bounding box center [326, 164] width 95 height 23
type textarea "**********"
click at [358, 187] on button "Save" at bounding box center [361, 185] width 16 height 9
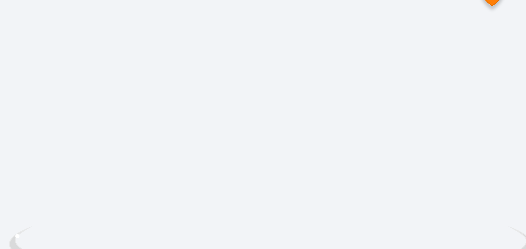
click at [83, 57] on div at bounding box center [213, 153] width 393 height 192
drag, startPoint x: 83, startPoint y: 29, endPoint x: 83, endPoint y: 35, distance: 6.4
click at [83, 57] on div at bounding box center [213, 153] width 393 height 192
click at [120, 57] on div at bounding box center [213, 153] width 393 height 192
click at [168, 57] on div at bounding box center [259, 175] width 485 height 236
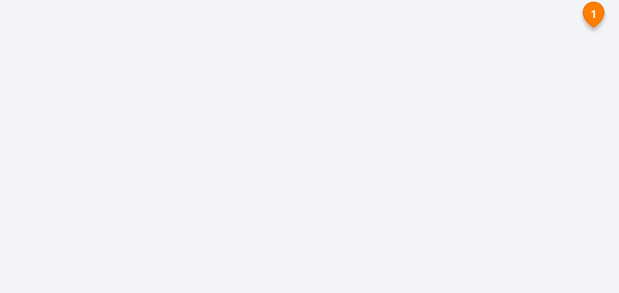
click at [40, 57] on div at bounding box center [259, 175] width 485 height 236
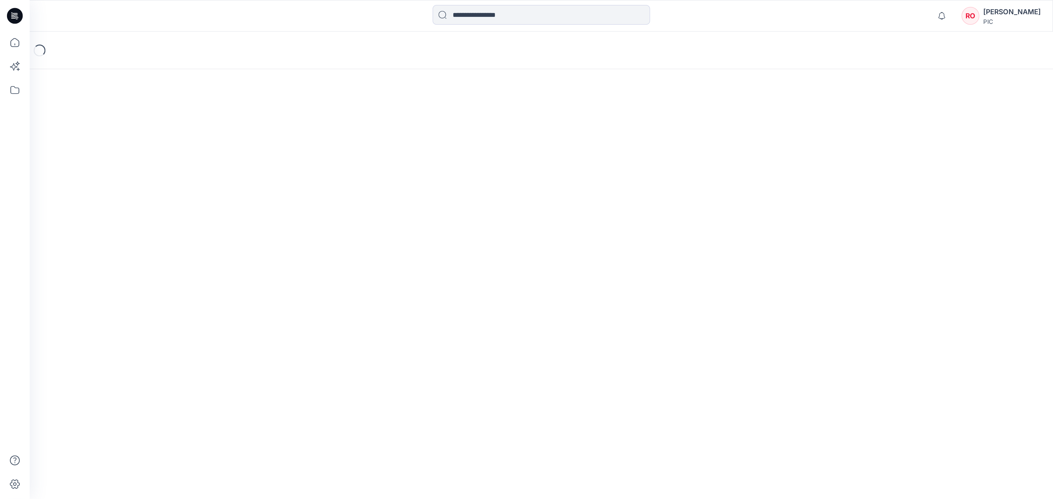
scroll to position [146, 124]
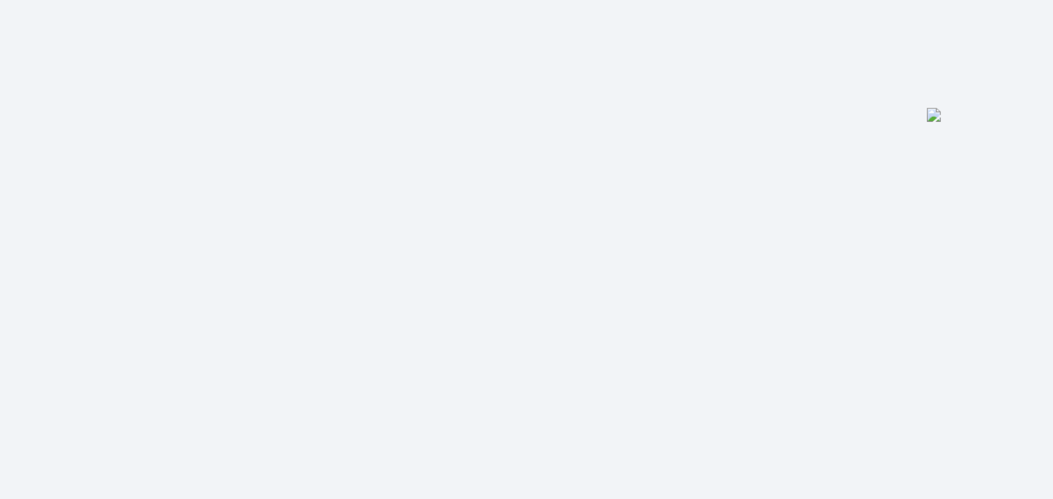
click at [216, 57] on div at bounding box center [534, 278] width 1035 height 442
click at [274, 72] on div at bounding box center [534, 278] width 1035 height 442
click at [267, 73] on div at bounding box center [534, 278] width 1035 height 442
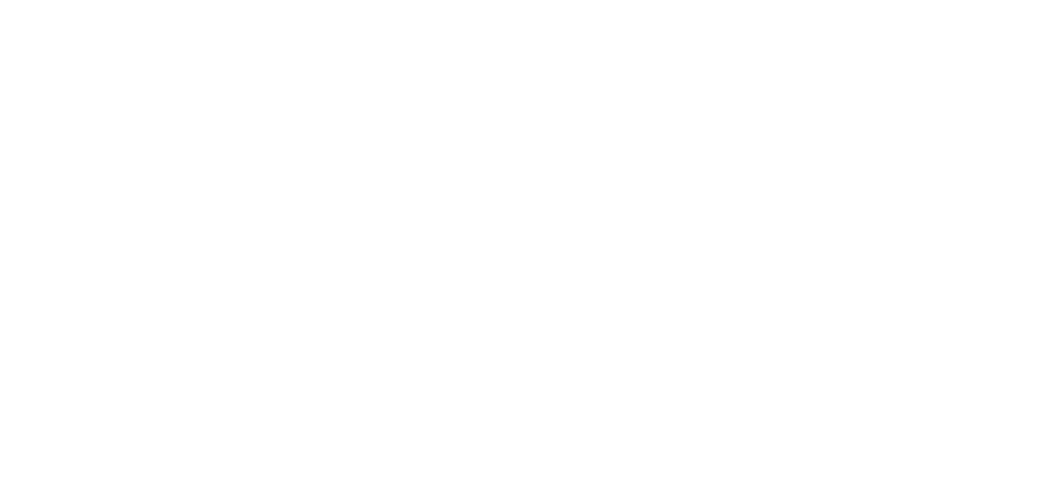
scroll to position [146, 124]
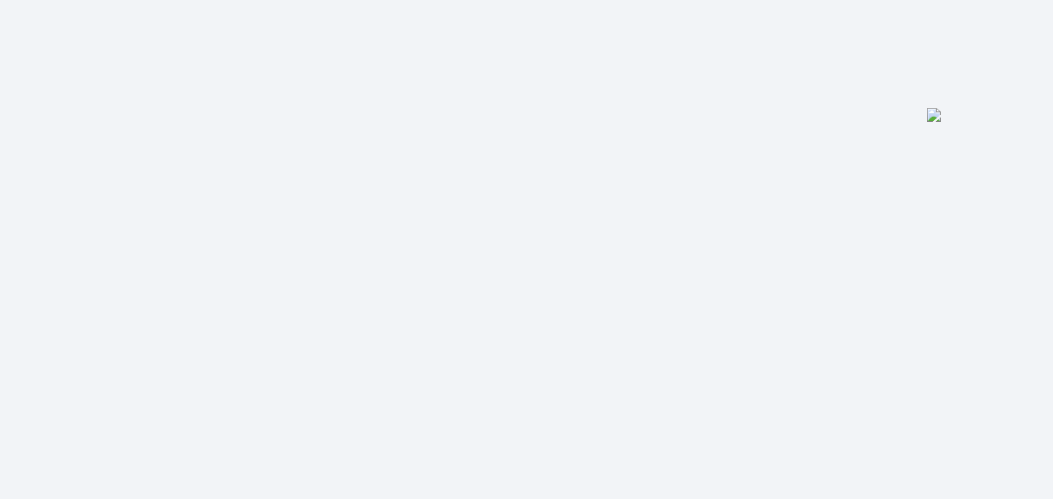
click at [212, 75] on div at bounding box center [534, 278] width 1035 height 442
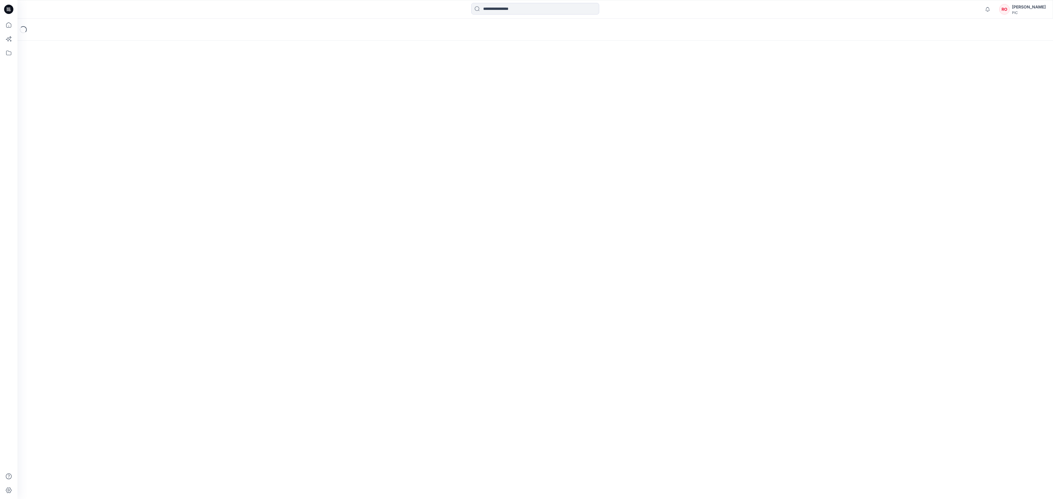
scroll to position [146, 124]
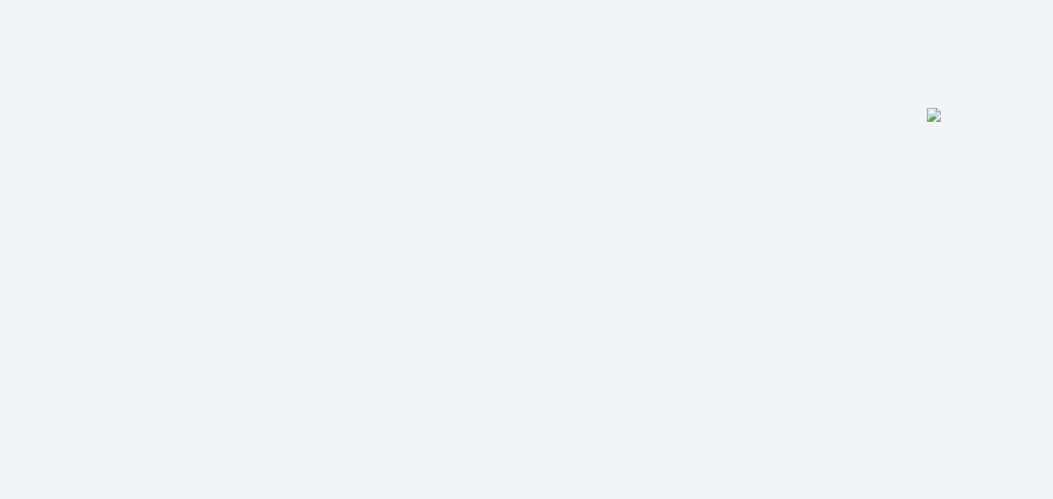
click at [201, 71] on div at bounding box center [534, 278] width 1035 height 442
drag, startPoint x: 321, startPoint y: 143, endPoint x: 268, endPoint y: 126, distance: 54.9
click at [268, 127] on div at bounding box center [534, 278] width 1035 height 442
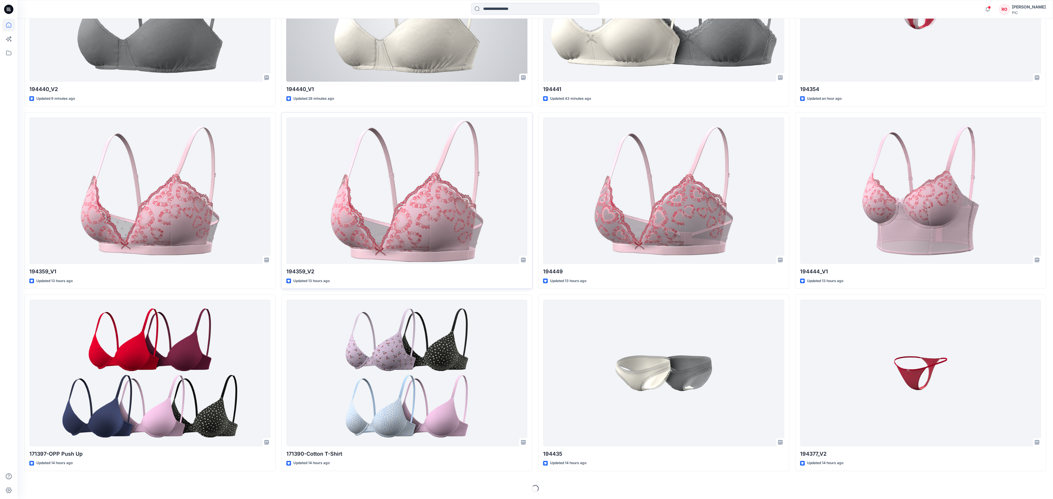
scroll to position [316, 0]
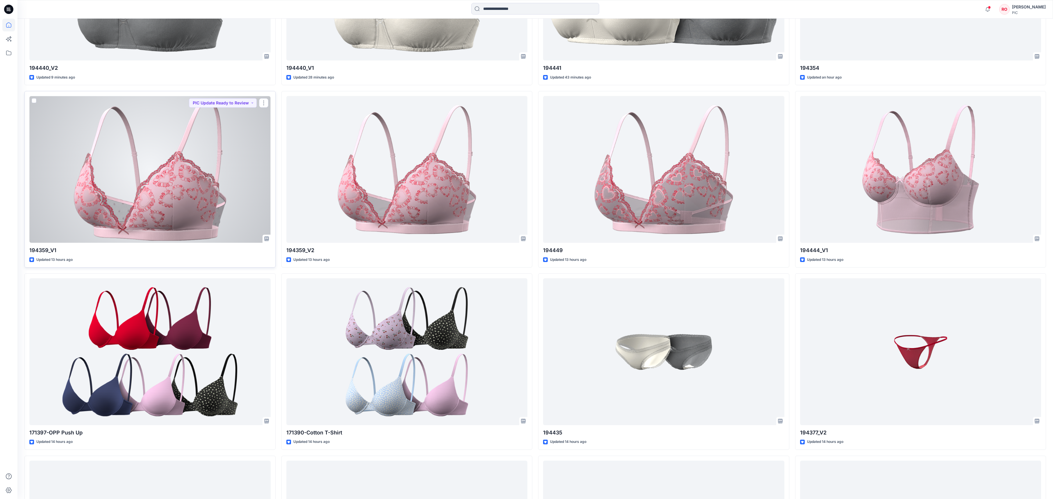
click at [199, 209] on div at bounding box center [149, 169] width 241 height 147
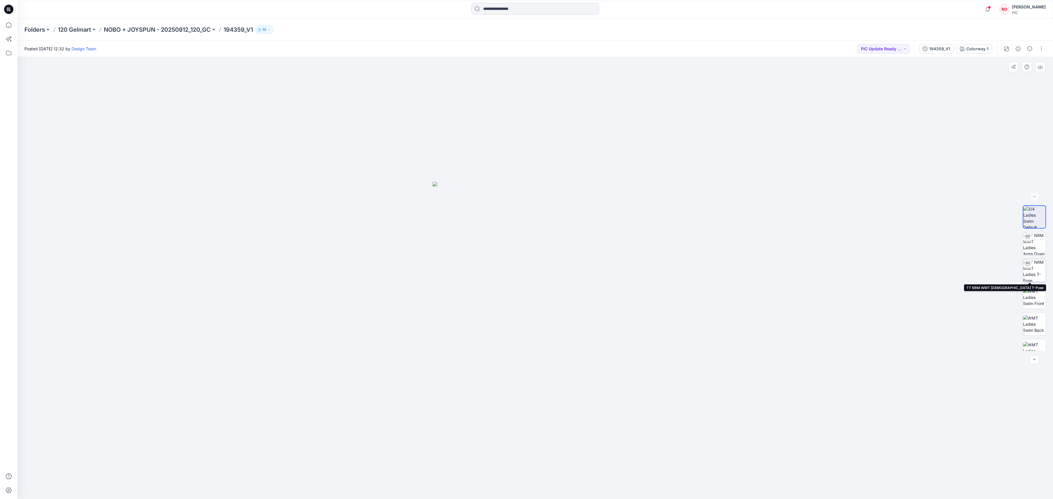
click at [1040, 272] on img at bounding box center [1034, 270] width 23 height 23
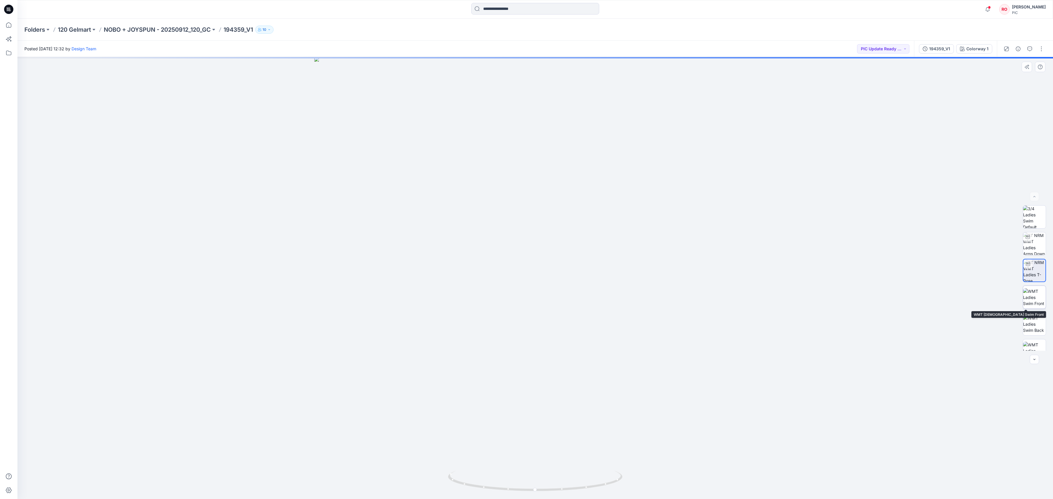
click at [1041, 296] on img at bounding box center [1034, 297] width 23 height 18
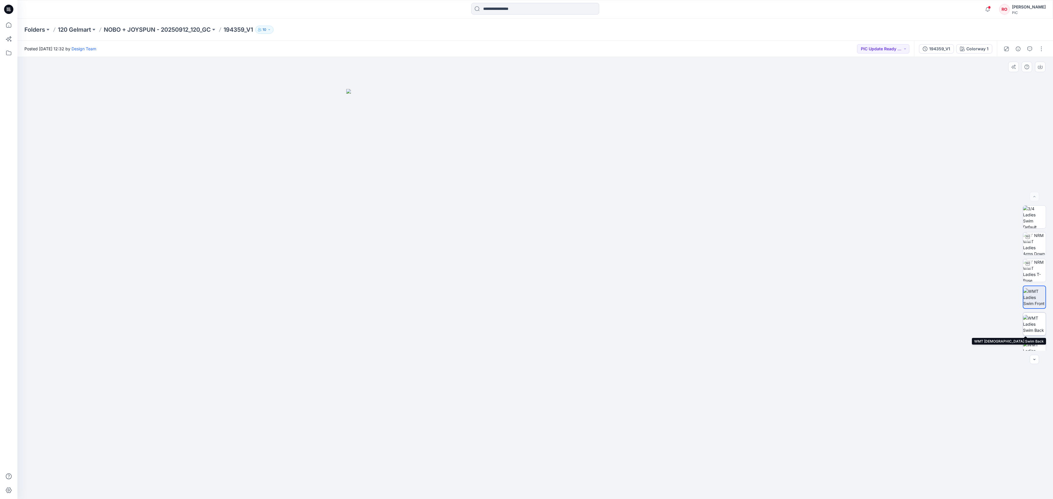
click at [1034, 326] on img at bounding box center [1034, 324] width 23 height 18
click at [1030, 359] on button "button" at bounding box center [1034, 359] width 9 height 9
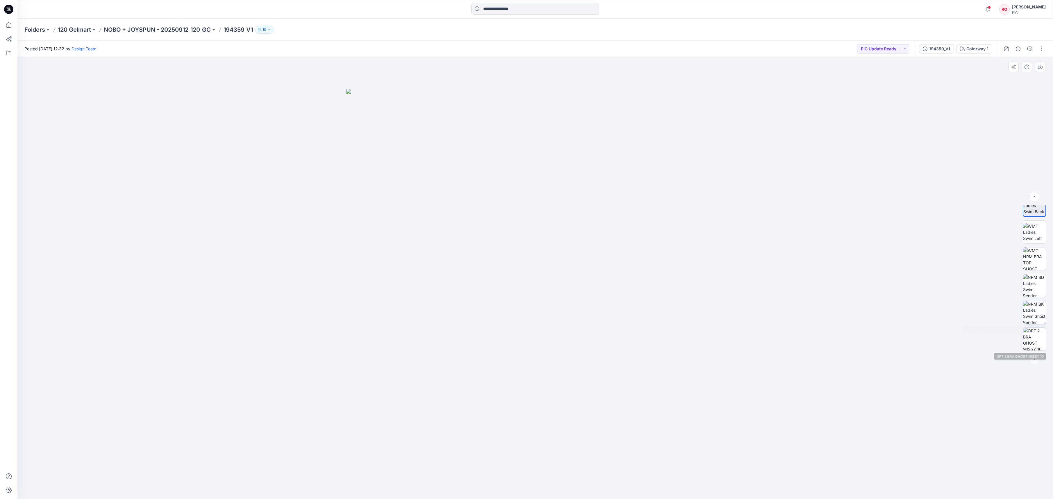
click at [1035, 316] on img at bounding box center [1034, 312] width 23 height 23
click at [1031, 343] on img at bounding box center [1034, 339] width 23 height 23
